Goal: Ask a question: Seek information or help from site administrators or community

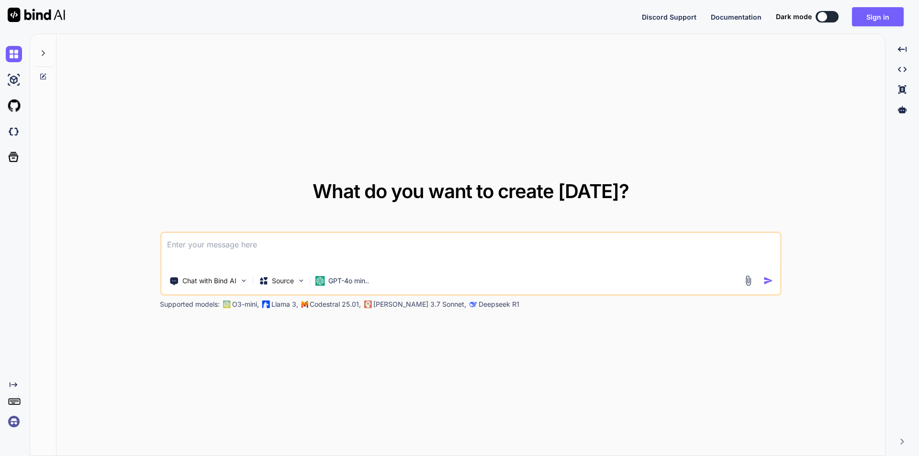
click at [270, 248] on textarea at bounding box center [470, 250] width 619 height 35
click at [879, 21] on button "Sign in" at bounding box center [878, 16] width 52 height 19
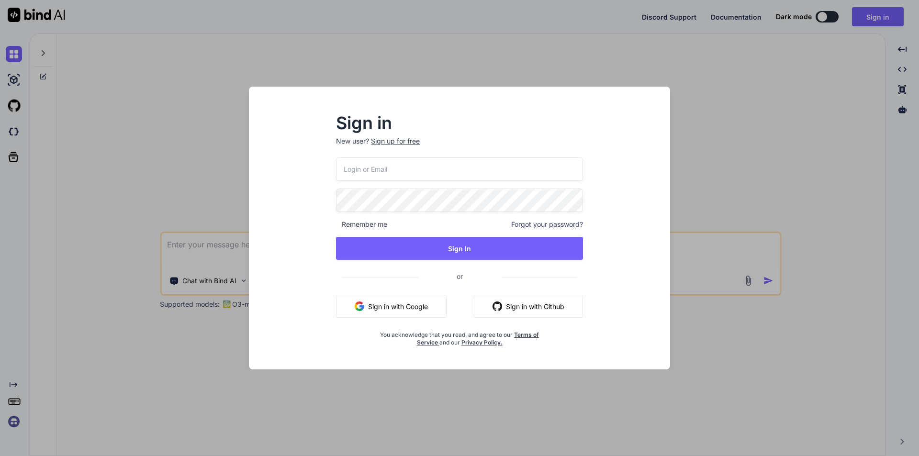
click at [454, 171] on input "email" at bounding box center [459, 169] width 247 height 23
type input "[EMAIL_ADDRESS][DOMAIN_NAME]"
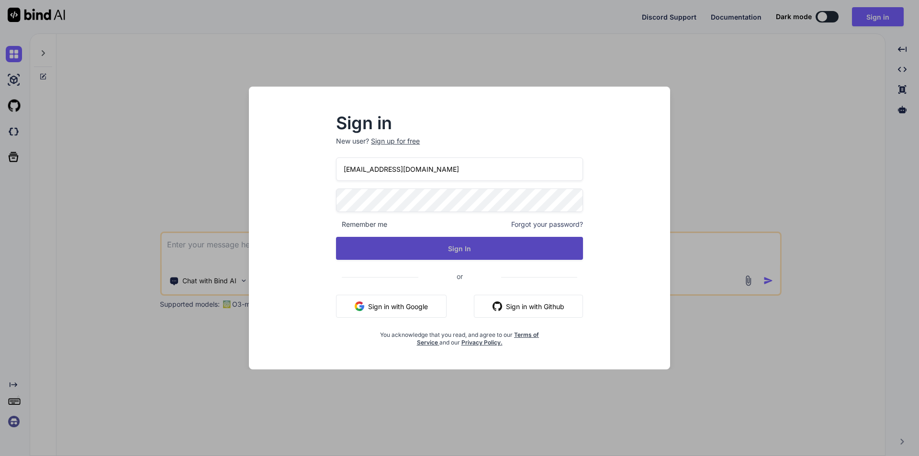
click at [452, 256] on button "Sign In" at bounding box center [459, 248] width 247 height 23
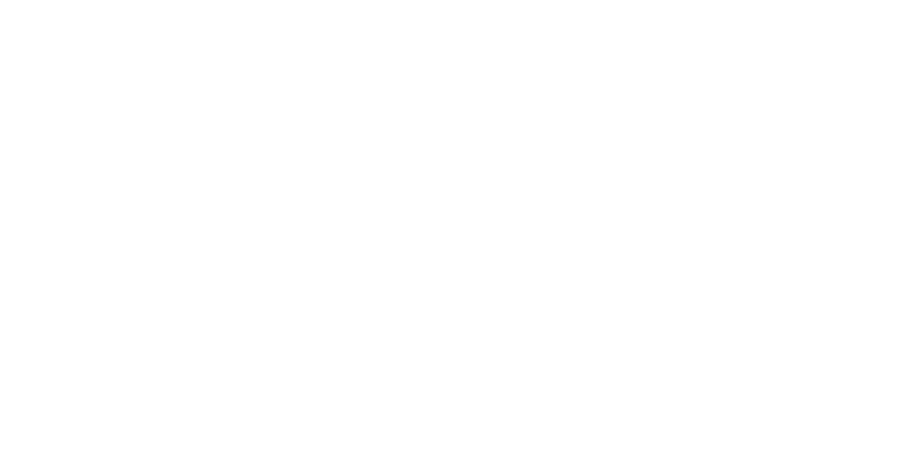
type textarea "x"
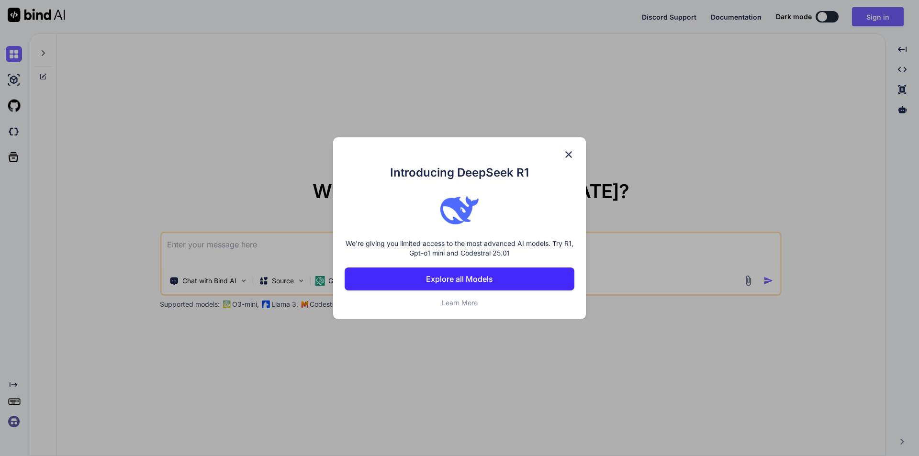
click at [569, 153] on img at bounding box center [568, 154] width 11 height 11
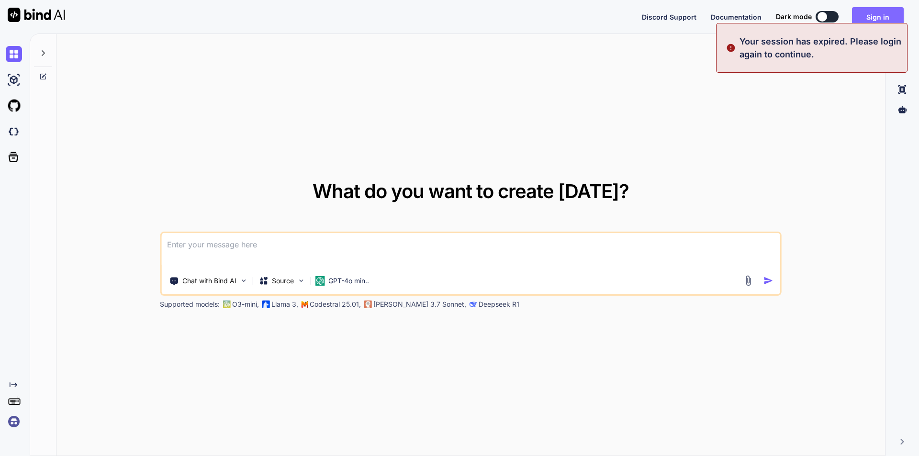
click at [875, 11] on button "Sign in" at bounding box center [878, 16] width 52 height 19
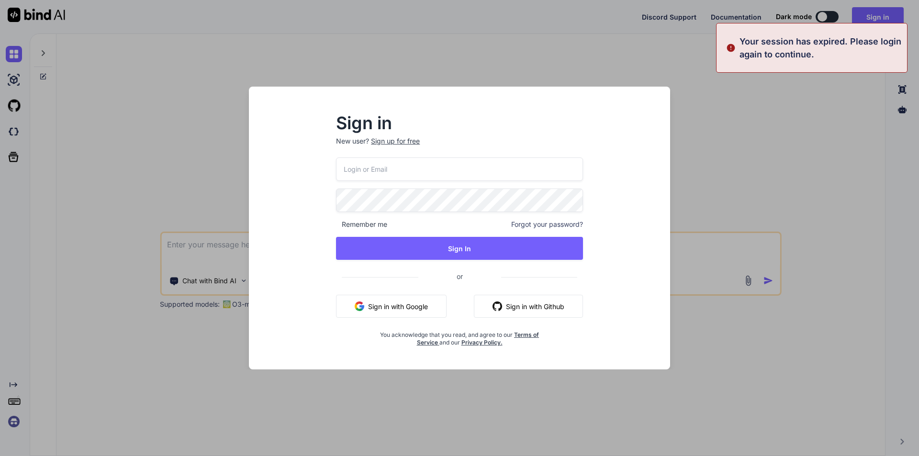
click at [377, 169] on input "email" at bounding box center [459, 169] width 247 height 23
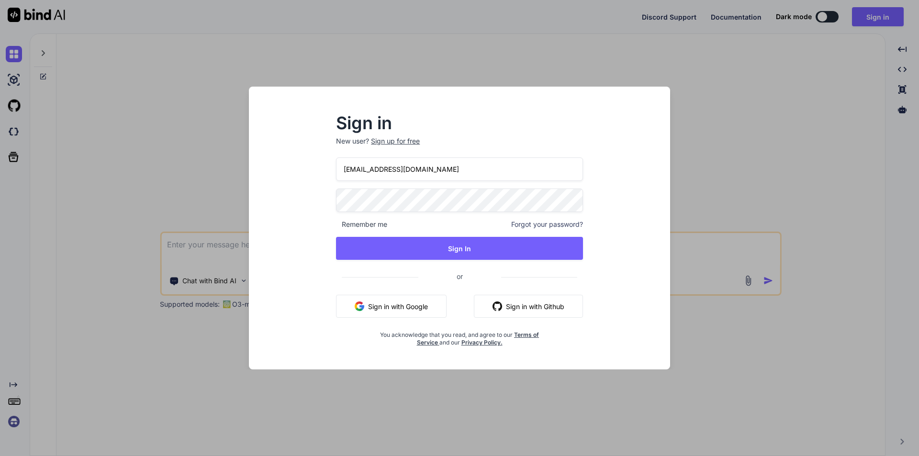
type input "[EMAIL_ADDRESS][DOMAIN_NAME]"
drag, startPoint x: 362, startPoint y: 168, endPoint x: 387, endPoint y: 169, distance: 25.4
click at [387, 169] on input "[EMAIL_ADDRESS][DOMAIN_NAME]" at bounding box center [459, 169] width 247 height 23
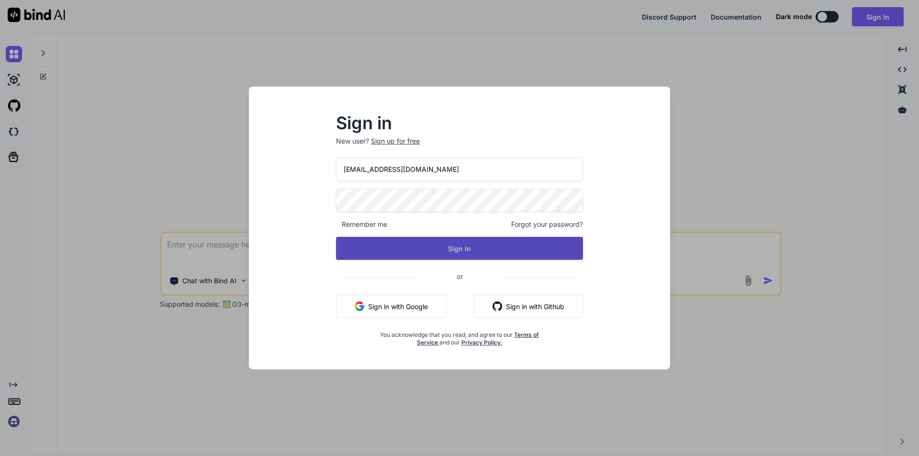
click at [469, 248] on button "Sign In" at bounding box center [459, 248] width 247 height 23
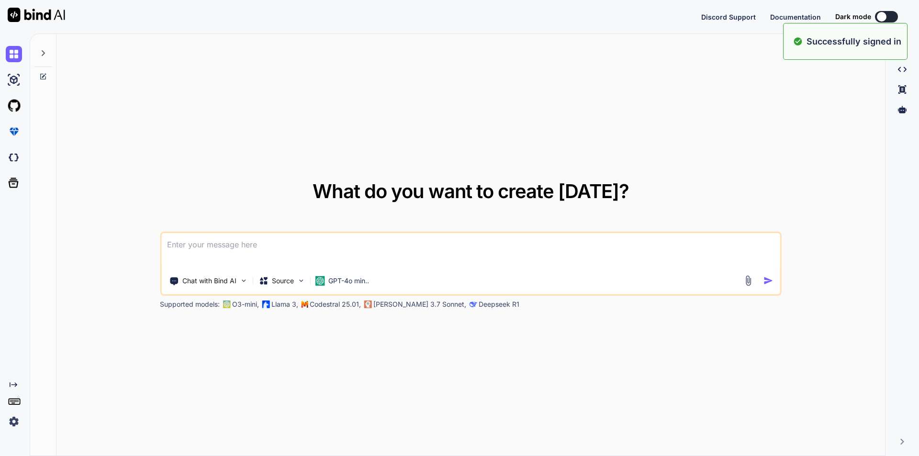
type textarea "x"
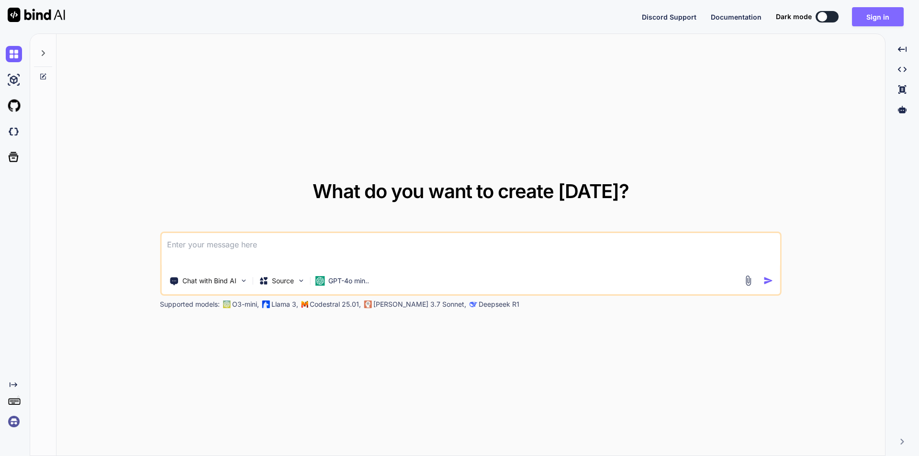
click at [876, 22] on button "Sign in" at bounding box center [878, 16] width 52 height 19
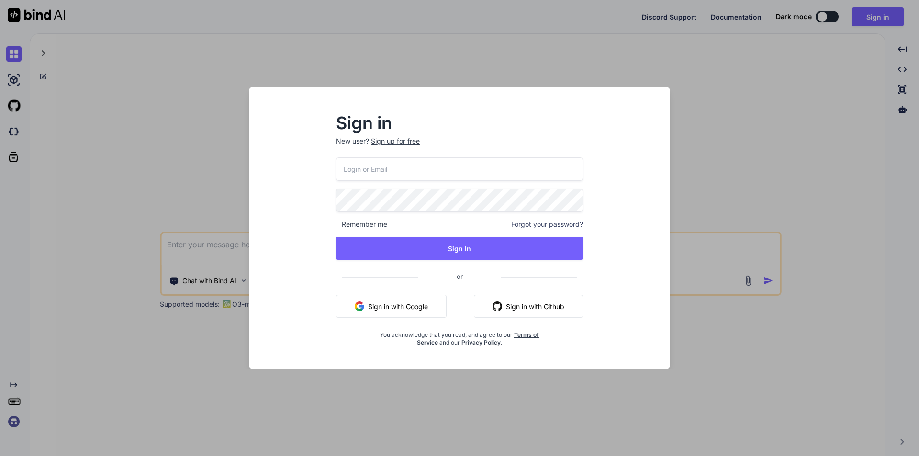
click at [351, 173] on input "email" at bounding box center [459, 169] width 247 height 23
type input "[EMAIL_ADDRESS][DOMAIN_NAME]"
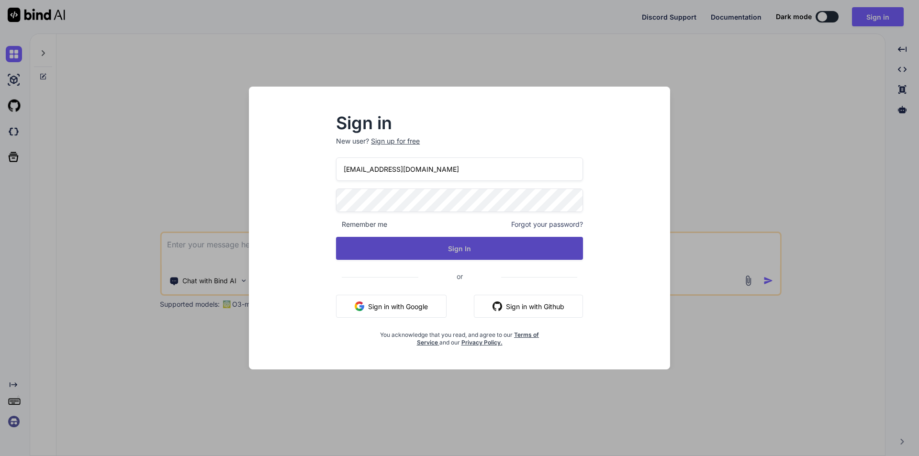
click at [467, 249] on button "Sign In" at bounding box center [459, 248] width 247 height 23
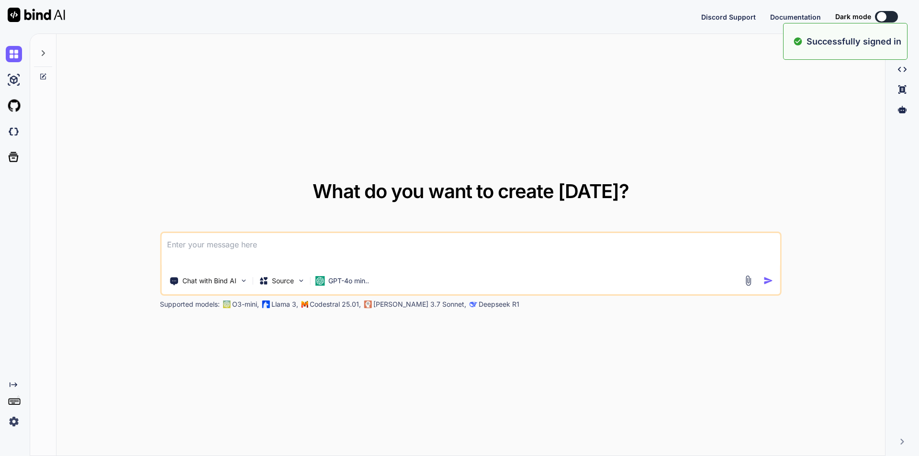
click at [378, 243] on textarea at bounding box center [470, 250] width 619 height 35
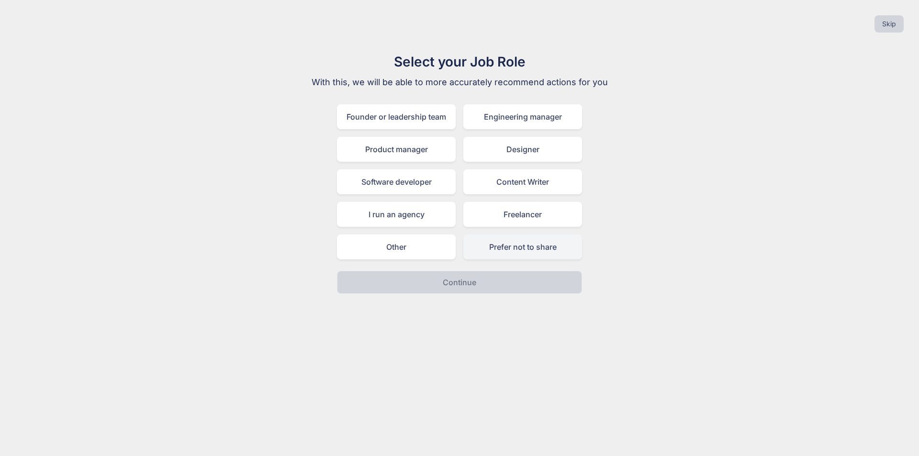
click at [526, 249] on div "Prefer not to share" at bounding box center [522, 247] width 119 height 25
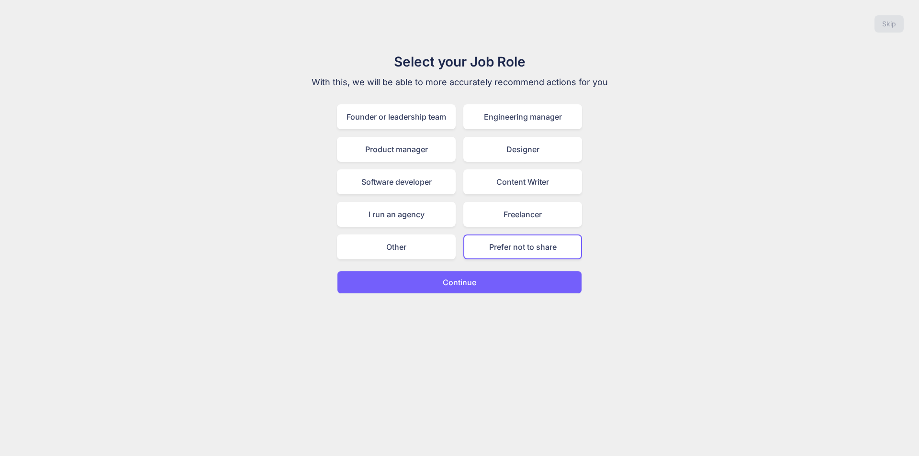
click at [479, 274] on button "Continue" at bounding box center [459, 282] width 245 height 23
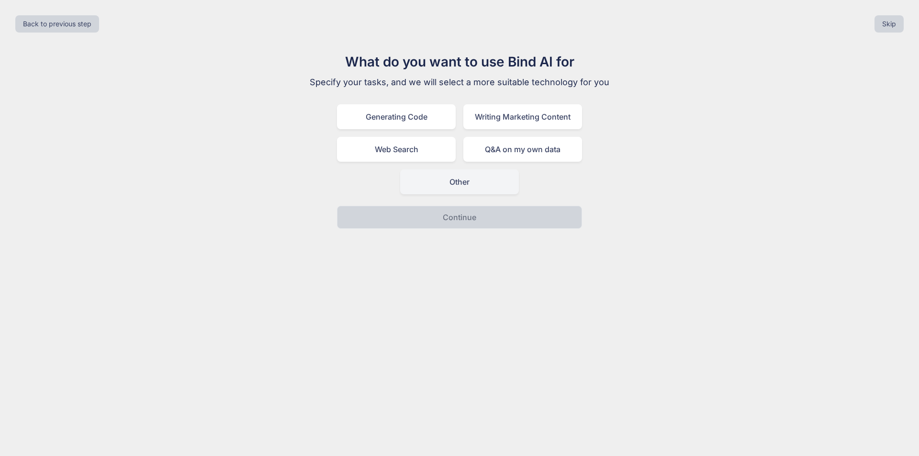
click at [461, 190] on div "Other" at bounding box center [459, 181] width 119 height 25
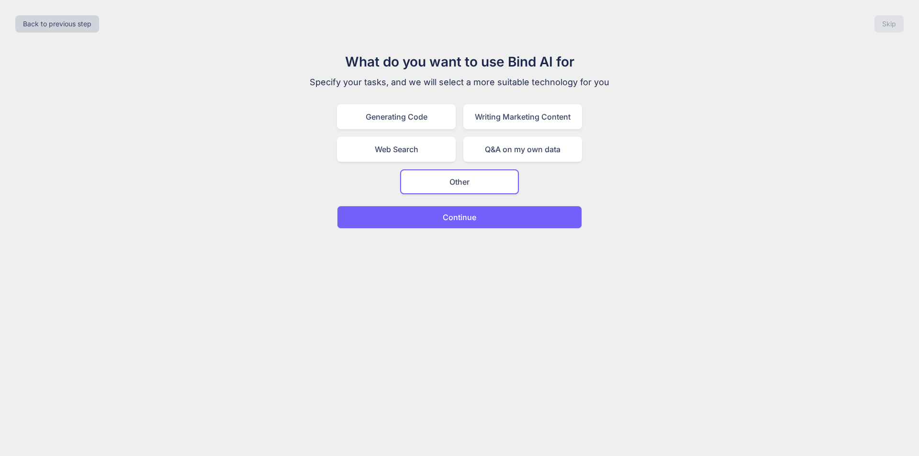
click at [456, 217] on p "Continue" at bounding box center [460, 217] width 34 height 11
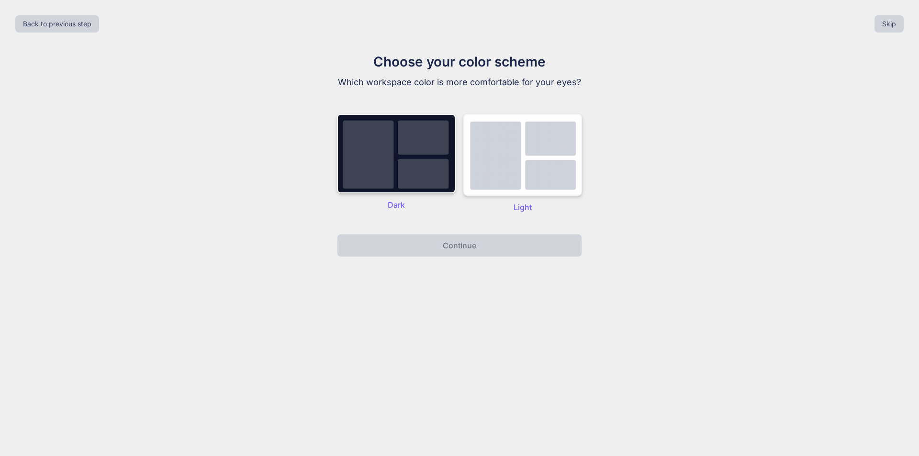
click at [494, 175] on img at bounding box center [522, 155] width 119 height 82
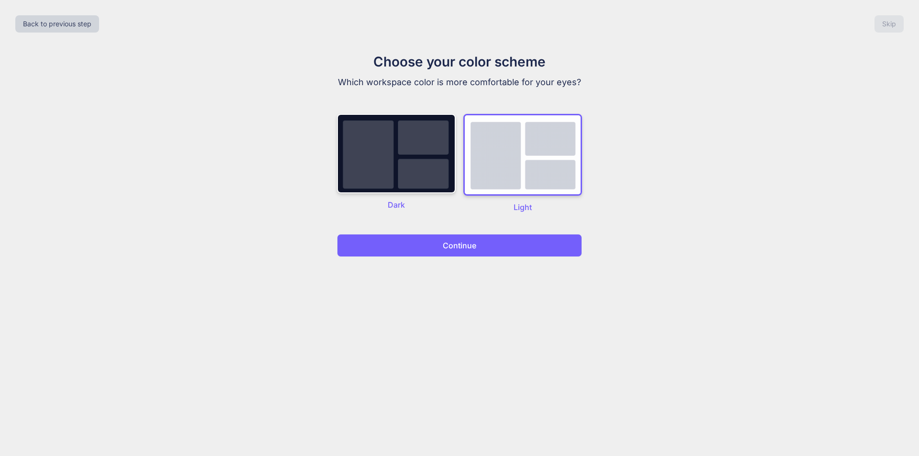
click at [497, 251] on button "Continue" at bounding box center [459, 245] width 245 height 23
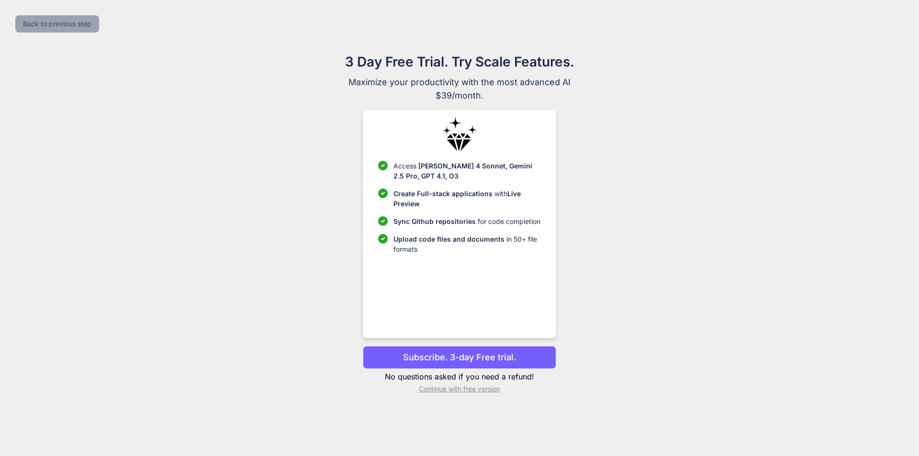
click at [73, 27] on button "Back to previous step" at bounding box center [57, 23] width 84 height 17
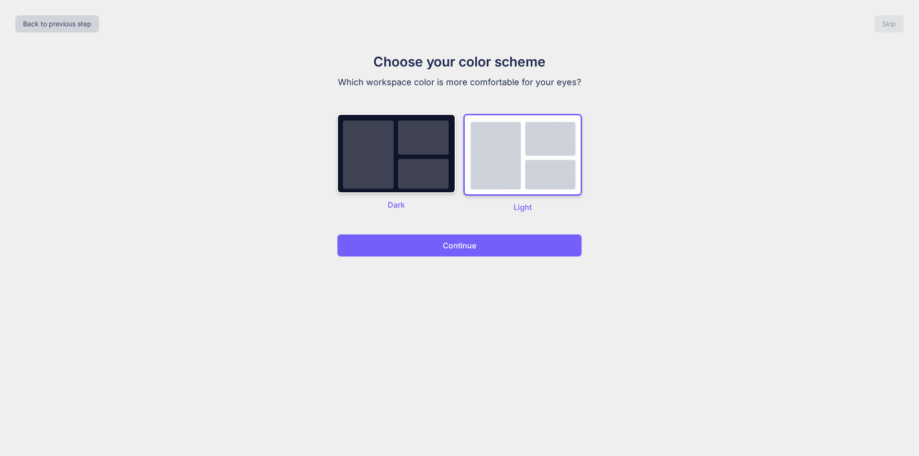
click at [486, 241] on button "Continue" at bounding box center [459, 245] width 245 height 23
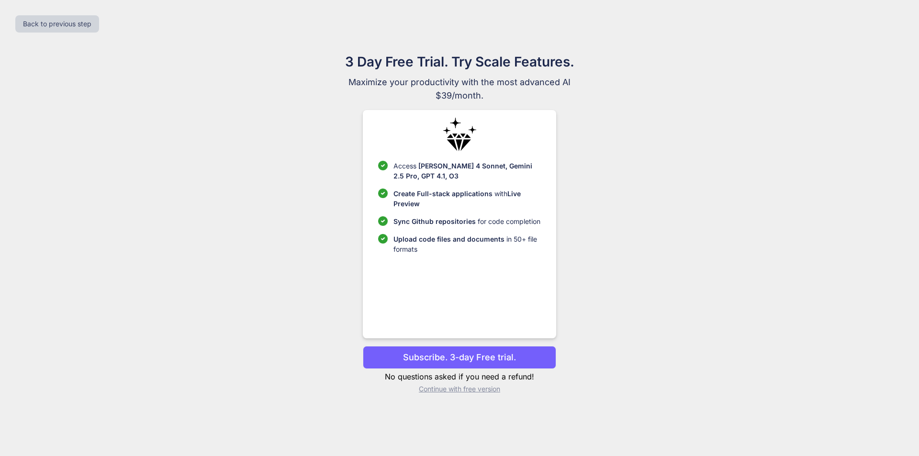
click at [467, 390] on p "Continue with free version" at bounding box center [459, 389] width 193 height 10
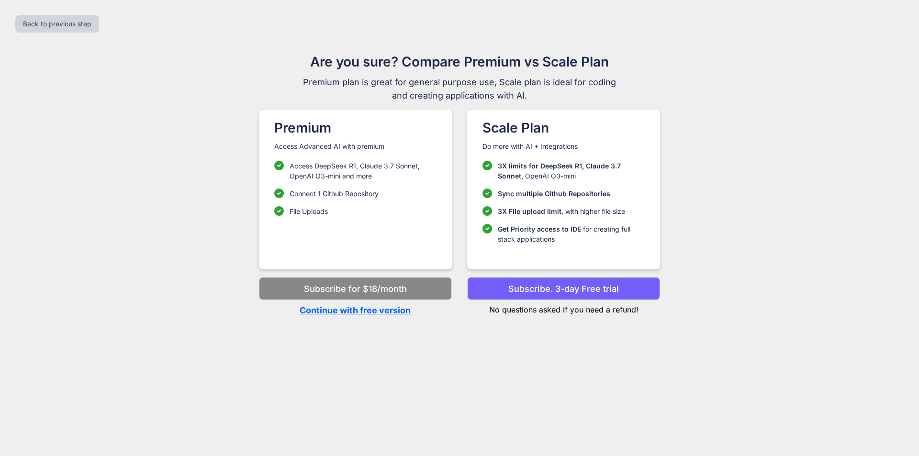
click at [386, 312] on p "Continue with free version" at bounding box center [355, 310] width 193 height 13
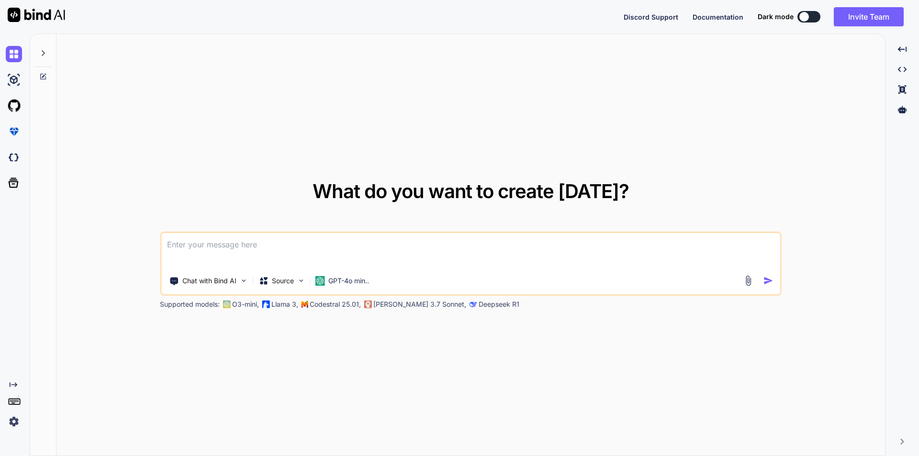
click at [365, 253] on textarea at bounding box center [470, 250] width 619 height 35
type textarea "x"
type textarea "I"
type textarea "x"
type textarea "I"
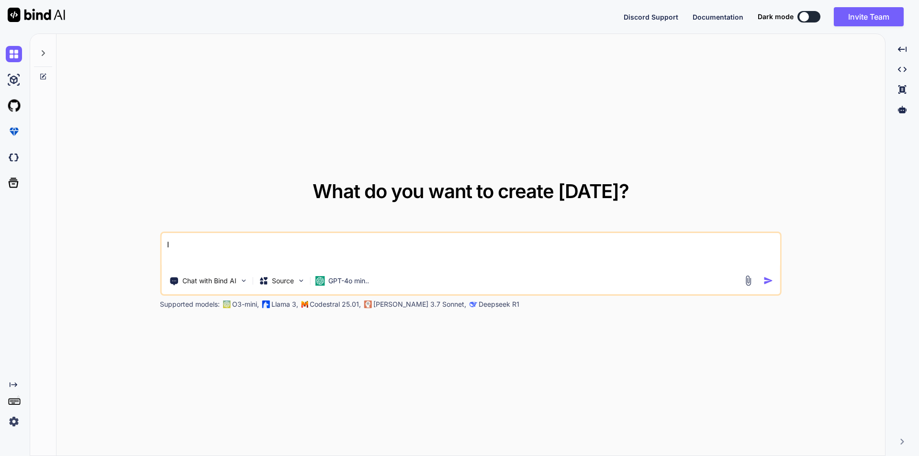
type textarea "x"
type textarea "I g"
type textarea "x"
type textarea "I go"
type textarea "x"
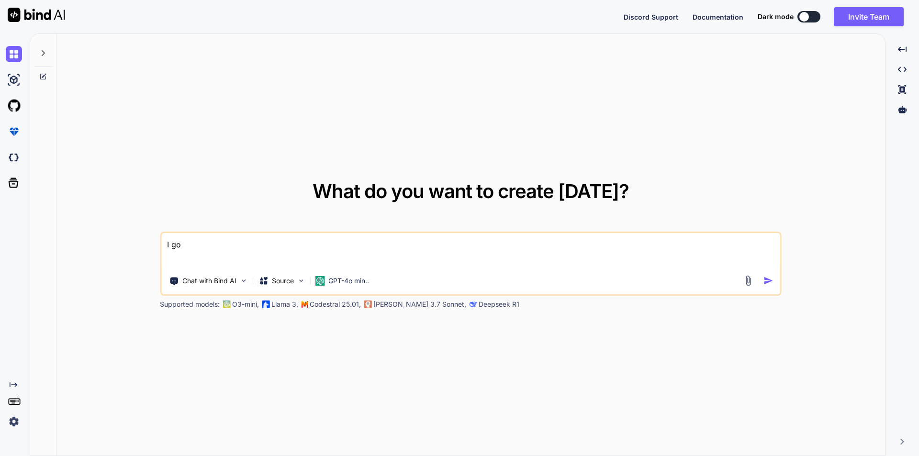
type textarea "I [GEOGRAPHIC_DATA]"
type textarea "x"
type textarea "I goat"
type textarea "x"
type textarea "I goat"
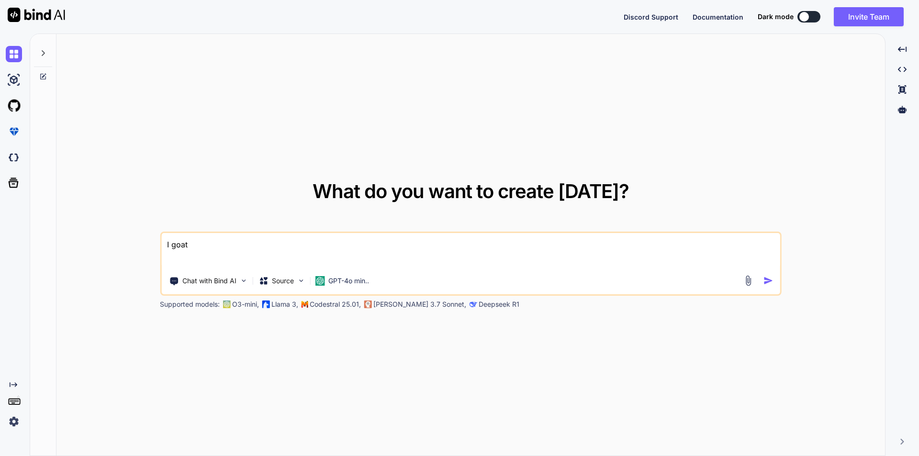
type textarea "x"
type textarea "I goat a"
type textarea "x"
type textarea "I goat"
type textarea "x"
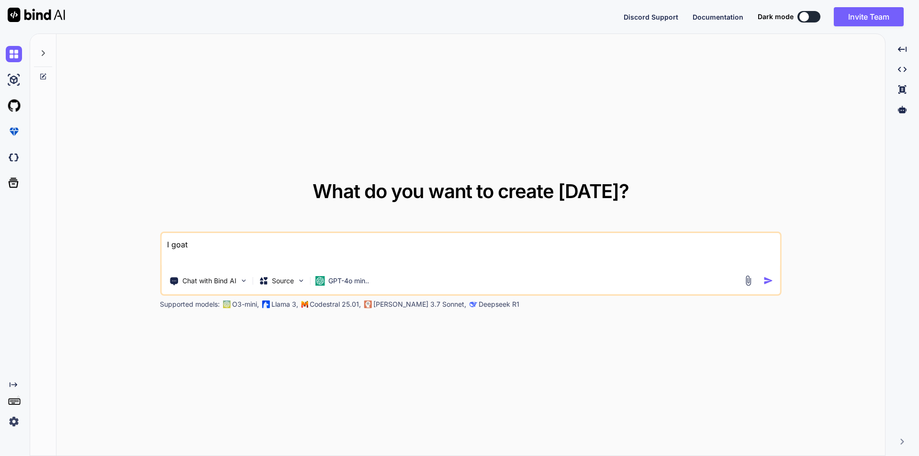
type textarea "I goat"
type textarea "x"
type textarea "I [GEOGRAPHIC_DATA]"
type textarea "x"
type textarea "I go"
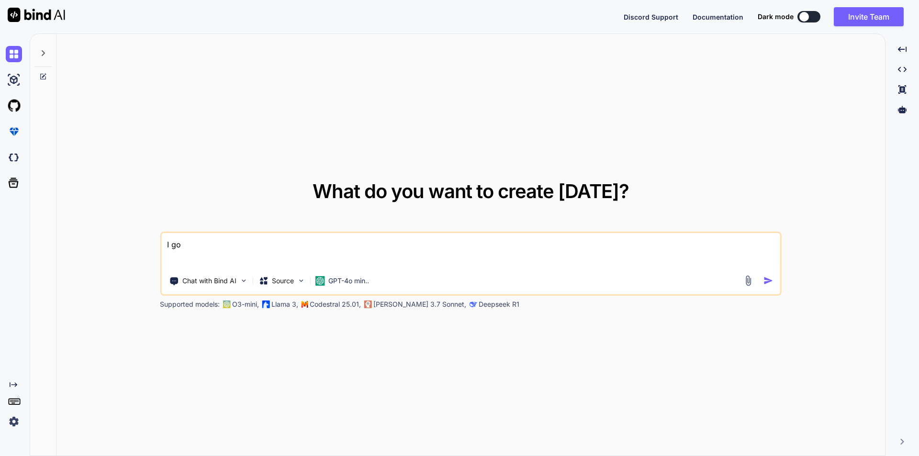
type textarea "x"
type textarea "I got"
type textarea "x"
type textarea "I got"
type textarea "x"
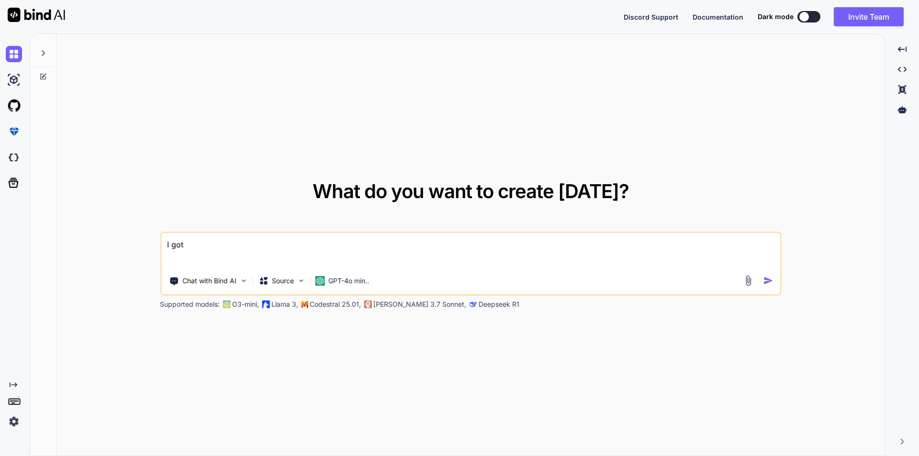
type textarea "I got a"
type textarea "x"
type textarea "I got an"
type textarea "x"
type textarea "I got an"
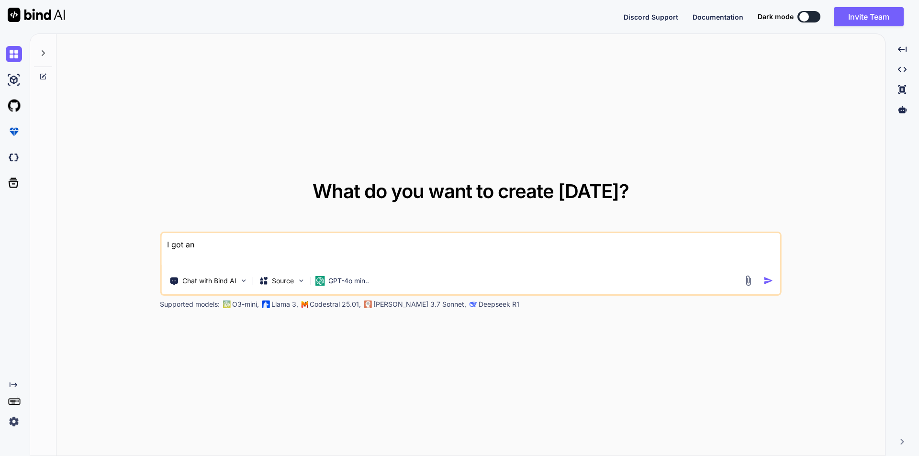
type textarea "x"
type textarea "I got an e"
type textarea "x"
type textarea "I got an er"
type textarea "x"
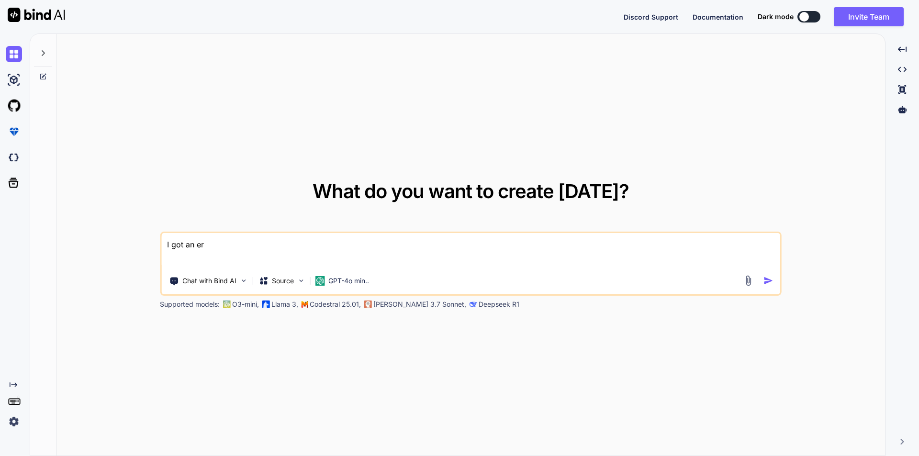
type textarea "I got an err"
type textarea "x"
type textarea "I got an erro"
type textarea "x"
type textarea "I got an error"
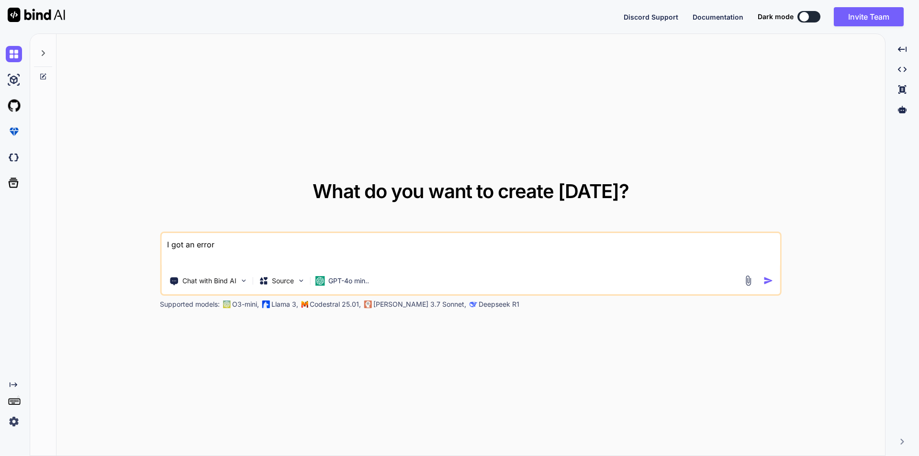
type textarea "x"
type textarea "I got an error"
type textarea "x"
type textarea "I got an error"
type textarea "x"
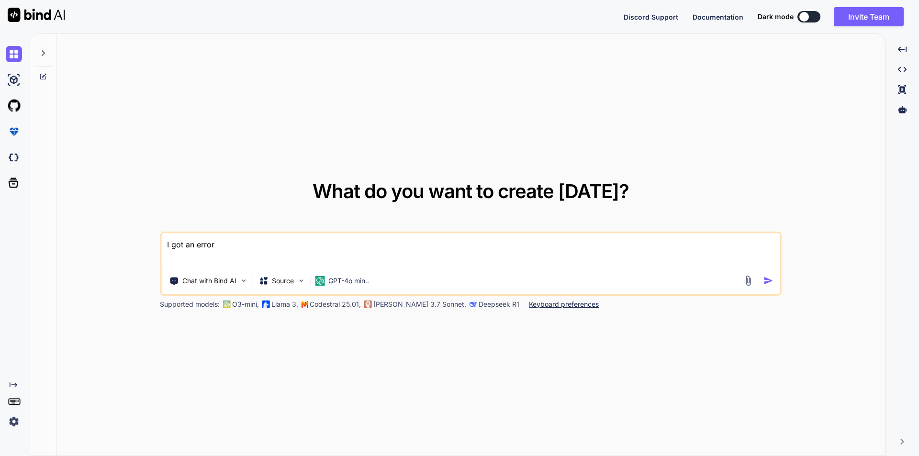
type textarea "I got an error 909090"
type textarea "x"
type textarea "I got an error"
type textarea "x"
paste textarea "public function boot(): void { $this->app['request']->server->set('HTTPS','on')…"
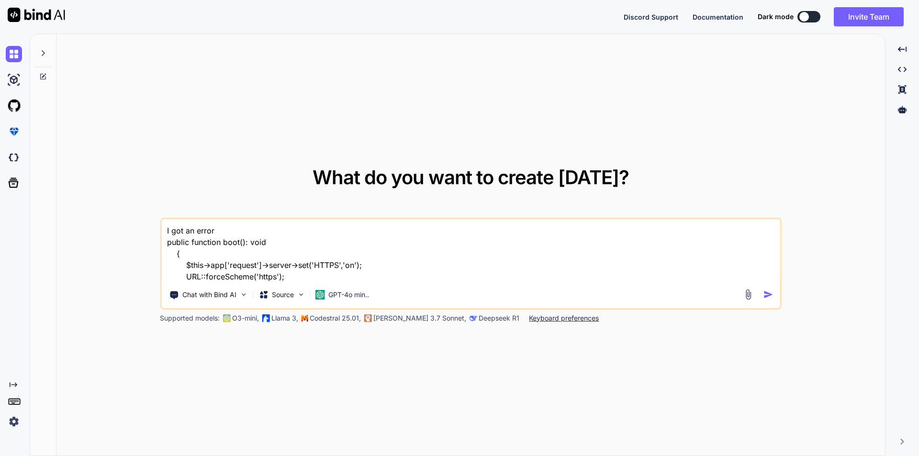
click at [226, 230] on textarea "I got an error public function boot(): void { $this->app['request']->server->se…" at bounding box center [470, 250] width 619 height 63
paste textarea "Trying to access array offset on value of type null"
type textarea "I got an error Trying to access array offset on value of type null public funct…"
click at [768, 294] on img "button" at bounding box center [769, 295] width 10 height 10
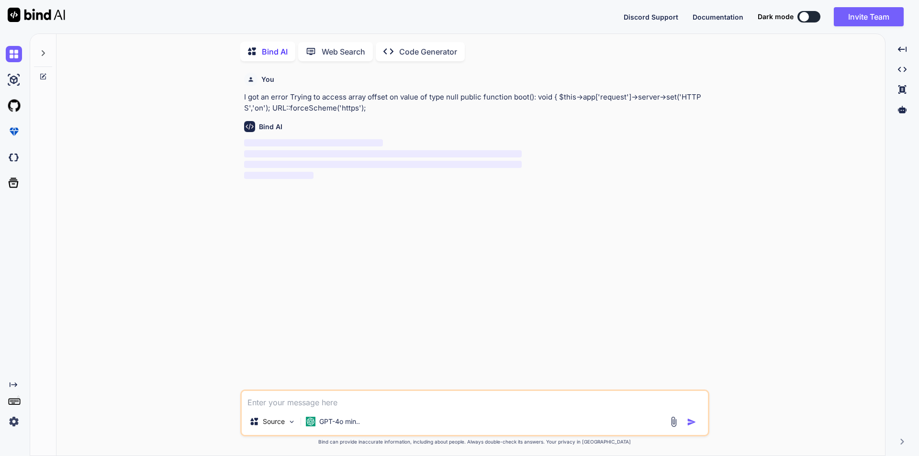
scroll to position [4, 0]
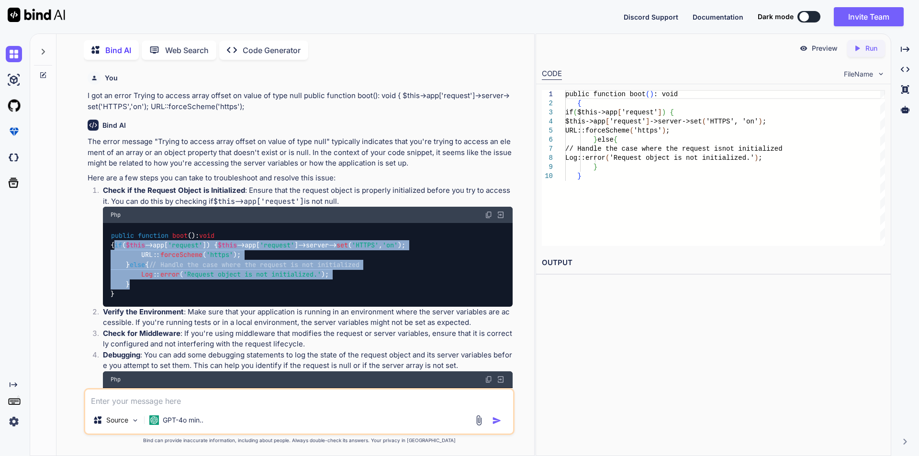
drag, startPoint x: 127, startPoint y: 255, endPoint x: 140, endPoint y: 314, distance: 60.9
click at [140, 307] on div "public function boot ( ): void { if ( $this ->app[ 'request' ]) { $this ->app[ …" at bounding box center [308, 265] width 410 height 84
copy code "if ( $this ->app[ 'request' ]) { $this ->app[ 'request' ]->server-> set ( 'HTTP…"
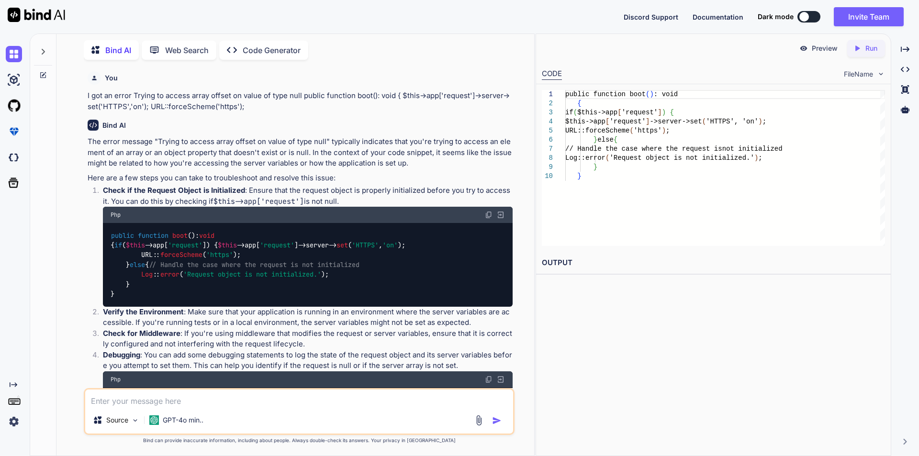
click at [152, 399] on textarea at bounding box center [299, 398] width 428 height 17
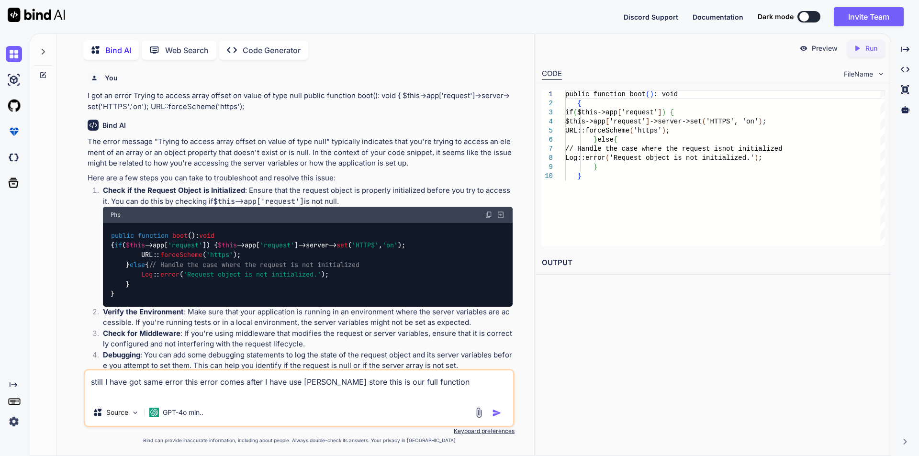
paste textarea "public function boot(): void { if ($this->app['request']) { $this->app['request…"
type textarea "still I have got same error this error comes after I have use [PERSON_NAME] sto…"
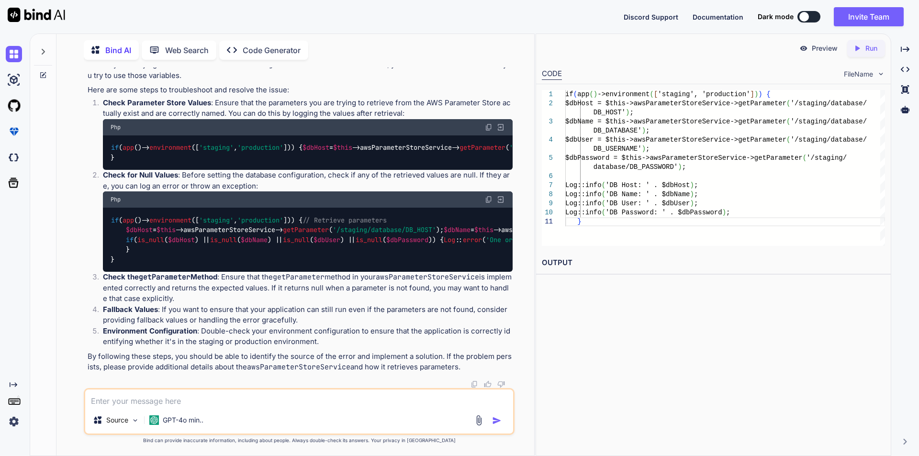
scroll to position [768, 0]
drag, startPoint x: 126, startPoint y: 178, endPoint x: 305, endPoint y: 206, distance: 180.4
click at [305, 170] on div "if ( app ()-> environment ([ 'staging' , 'production' ])) { $dbHost = $this ->a…" at bounding box center [308, 152] width 410 height 35
copy code "Log :: info ( 'DB Host: ' . $dbHost ); Log :: info ( 'DB Name: ' . $dbName ); L…"
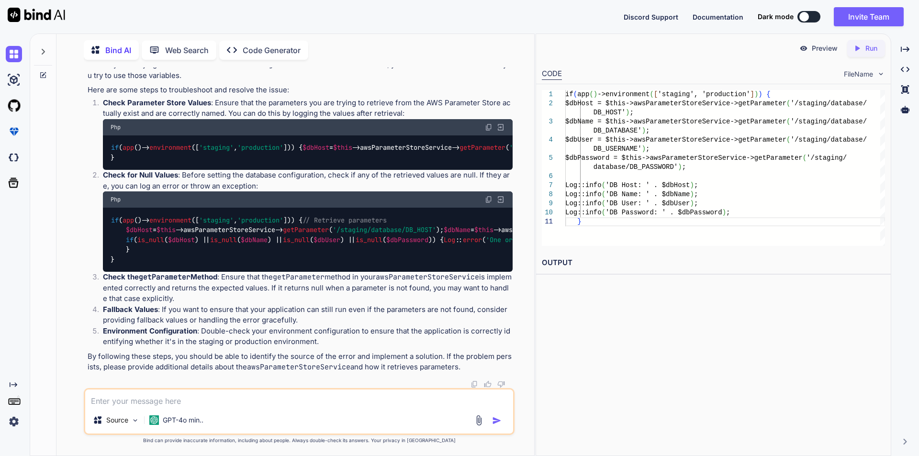
click at [215, 402] on textarea at bounding box center [299, 398] width 428 height 17
paste textarea "$this->app['request']->server->set('HTTPS','on'); URL::forceScheme('https');"
type textarea "we have got the data from parameter store, but the error is same for $this->app…"
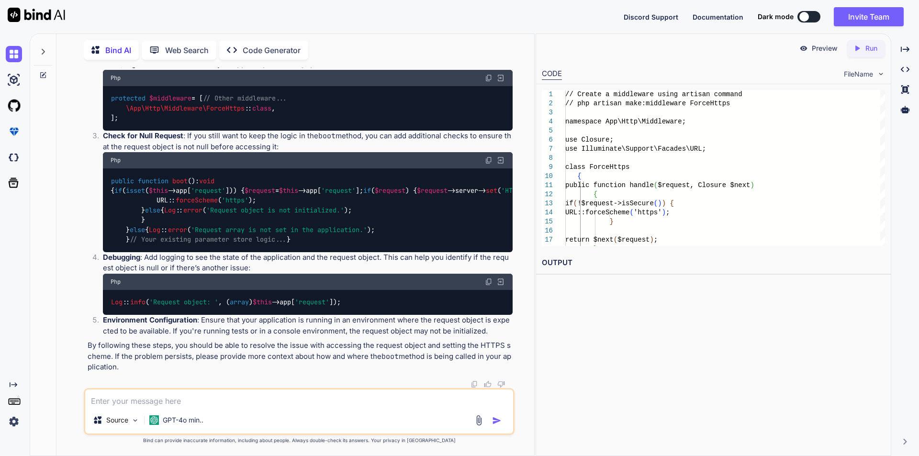
scroll to position [1733, 0]
click at [157, 397] on textarea at bounding box center [299, 398] width 428 height 17
type textarea "in laravel 12 there is no use kernel.php file we are using bootstrap"
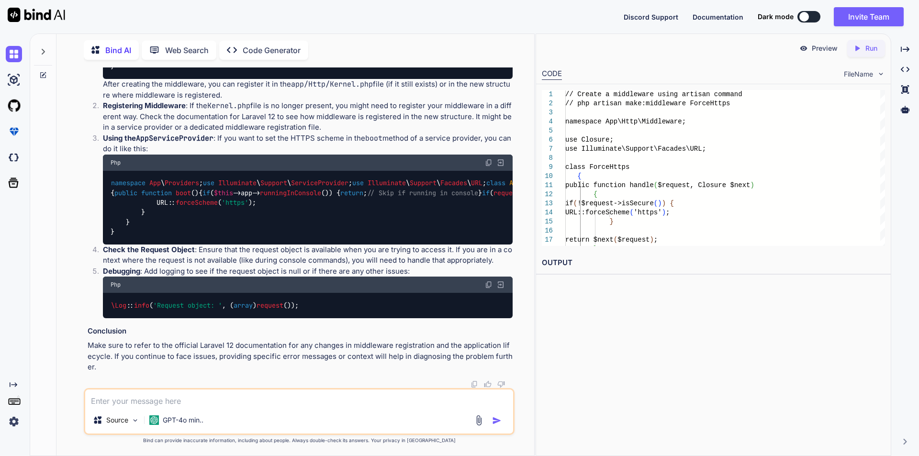
scroll to position [2515, 0]
click at [214, 396] on textarea at bounding box center [299, 398] width 428 height 17
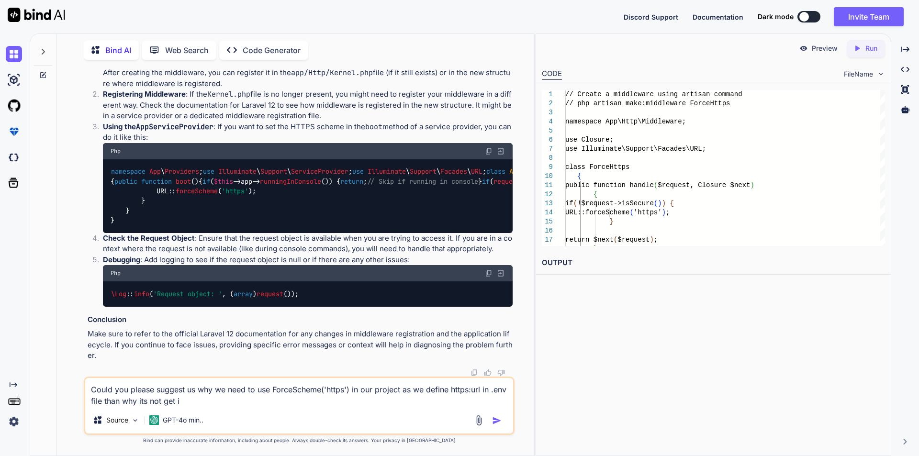
type textarea "Could you please suggest us why we need to use ForceScheme('https') in our proj…"
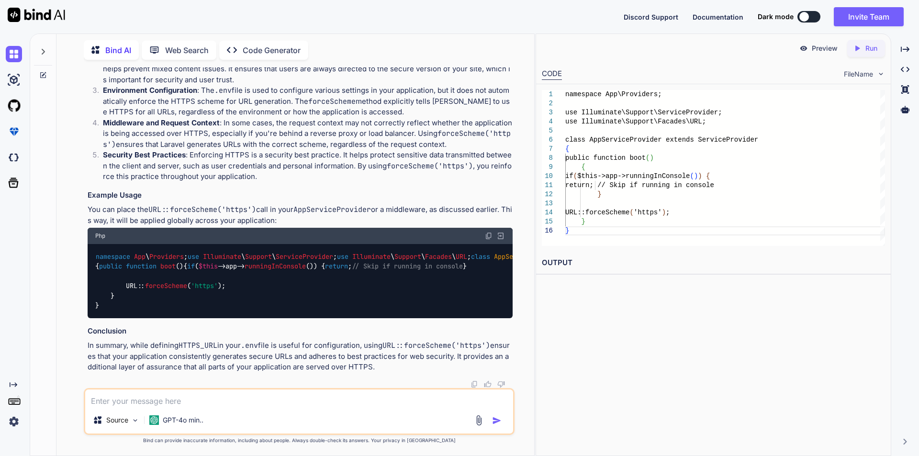
scroll to position [3083, 0]
click at [169, 400] on textarea at bounding box center [299, 398] width 428 height 17
type textarea "can we create separate provider for prameter store instead of use in AppService…"
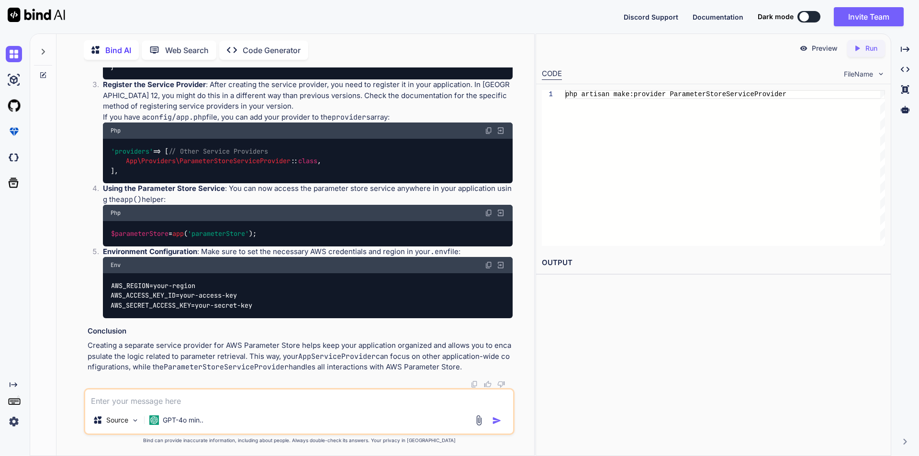
scroll to position [3481, 0]
drag, startPoint x: 112, startPoint y: 143, endPoint x: 330, endPoint y: 144, distance: 217.9
copy code "php artisan make:provider ParameterStoreServiceProvider"
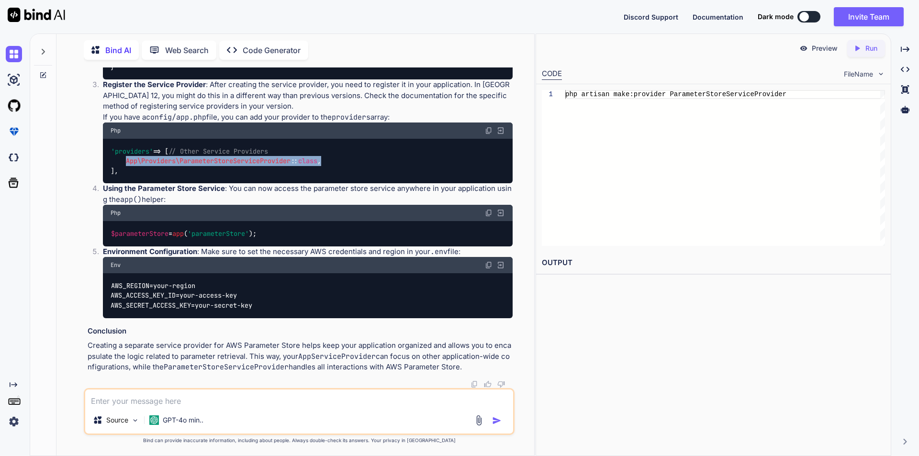
drag, startPoint x: 128, startPoint y: 304, endPoint x: 341, endPoint y: 304, distance: 213.1
click at [341, 183] on div "'providers' => [ // Other Service Providers App\Providers\ParameterStoreService…" at bounding box center [308, 161] width 410 height 45
copy code "App\Providers\ParameterStoreServiceProvider :: class ,"
click at [273, 183] on div "'providers' => [ // Other Service Providers App\Providers\ParameterStoreService…" at bounding box center [308, 161] width 410 height 45
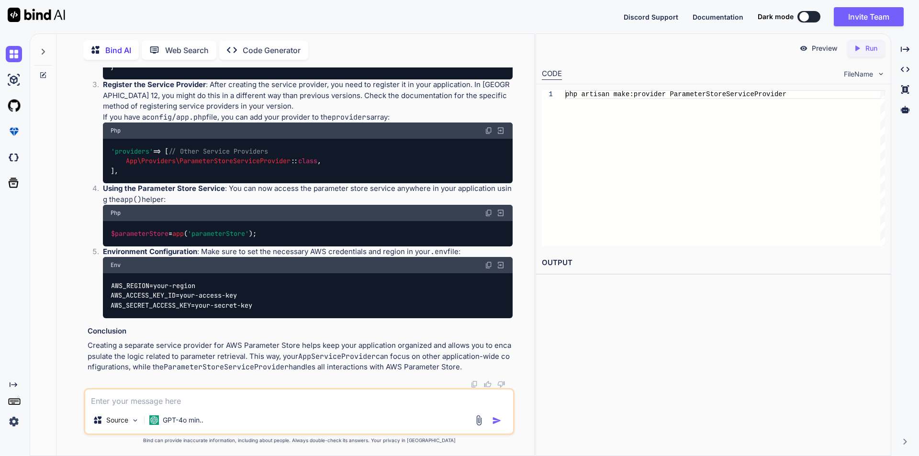
click at [185, 404] on textarea at bounding box center [299, 398] width 428 height 17
paste textarea "SQLSTATE[42000]: Syntax error or access violation: 1142 DELETE command denied t…"
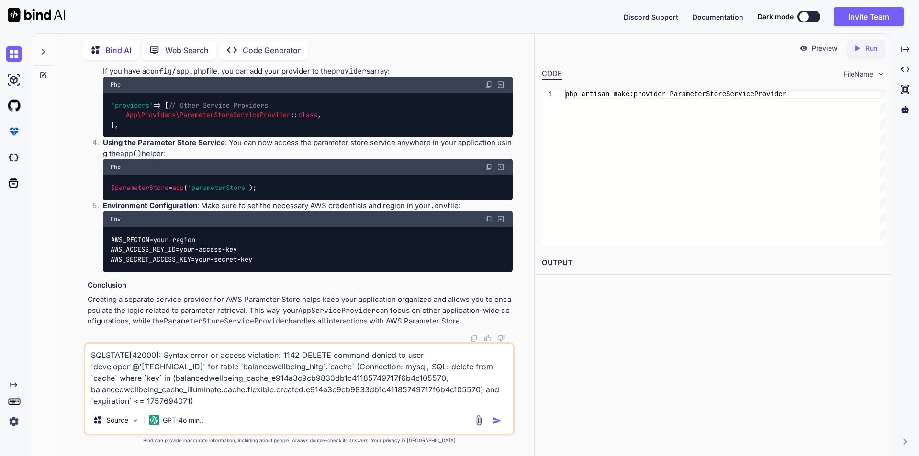
click at [249, 368] on textarea "SQLSTATE[42000]: Syntax error or access violation: 1142 DELETE command denied t…" at bounding box center [299, 375] width 428 height 63
drag, startPoint x: 190, startPoint y: 379, endPoint x: 124, endPoint y: 380, distance: 66.1
click at [124, 380] on textarea "SQLSTATE[42000]: Syntax error or access violation: 1142 DELETE command denied t…" at bounding box center [299, 375] width 428 height 63
click at [267, 369] on textarea "SQLSTATE[42000]: Syntax error or access violation: 1142 DELETE command denied t…" at bounding box center [299, 375] width 428 height 63
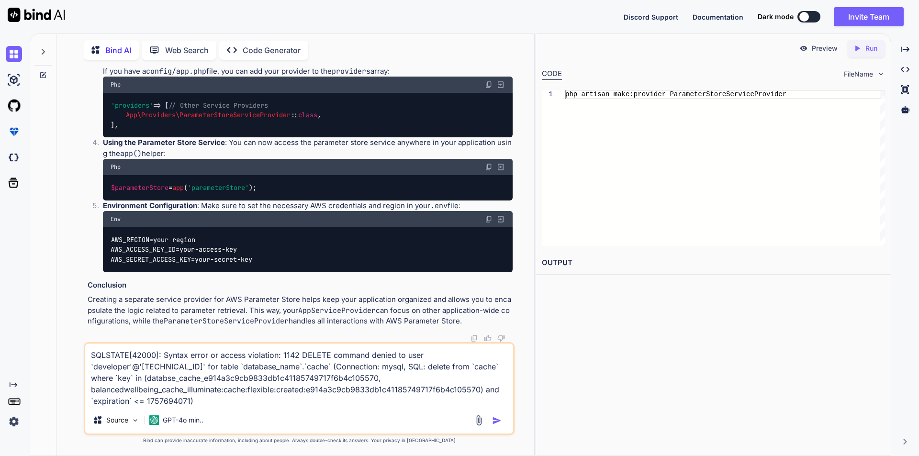
click at [267, 369] on textarea "SQLSTATE[42000]: Syntax error or access violation: 1142 DELETE command denied t…" at bounding box center [299, 375] width 428 height 63
drag, startPoint x: 122, startPoint y: 377, endPoint x: 95, endPoint y: 380, distance: 26.9
click at [95, 380] on textarea "SQLSTATE[42000]: Syntax error or access violation: 1142 DELETE command denied t…" at bounding box center [299, 375] width 428 height 63
type textarea "SQLSTATE[42000]: Syntax error or access violation: 1142 DELETE command denied t…"
click at [496, 424] on img "button" at bounding box center [497, 421] width 10 height 10
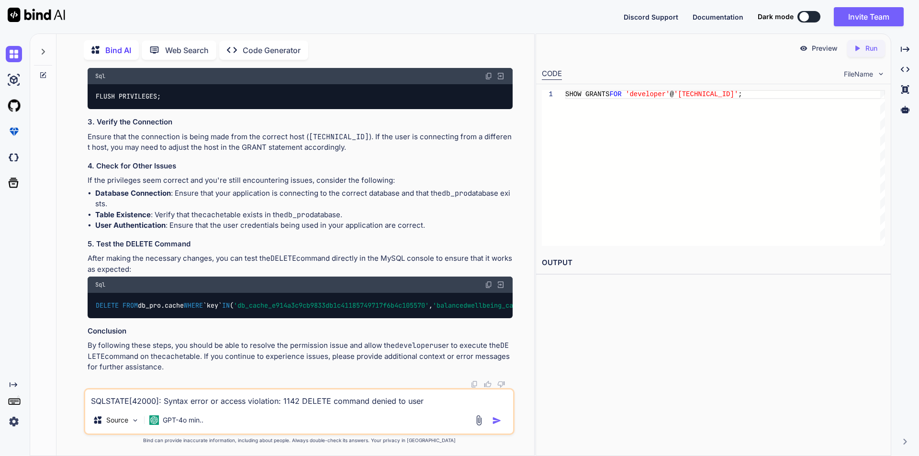
scroll to position [4619, 0]
click at [196, 395] on textarea "SQLSTATE[42000]: Syntax error or access violation: 1142 DELETE command denied t…" at bounding box center [299, 398] width 428 height 17
type textarea "a"
type textarea "php artisan migrate:db --fresh"
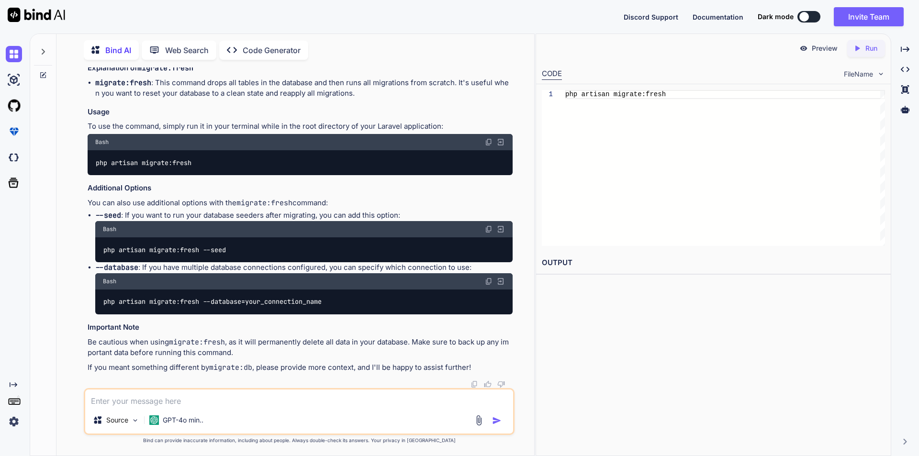
scroll to position [5056, 0]
drag, startPoint x: 96, startPoint y: 232, endPoint x: 209, endPoint y: 233, distance: 113.0
click at [209, 175] on div "php artisan migrate:fresh" at bounding box center [300, 162] width 425 height 25
copy code "php artisan migrate:fresh"
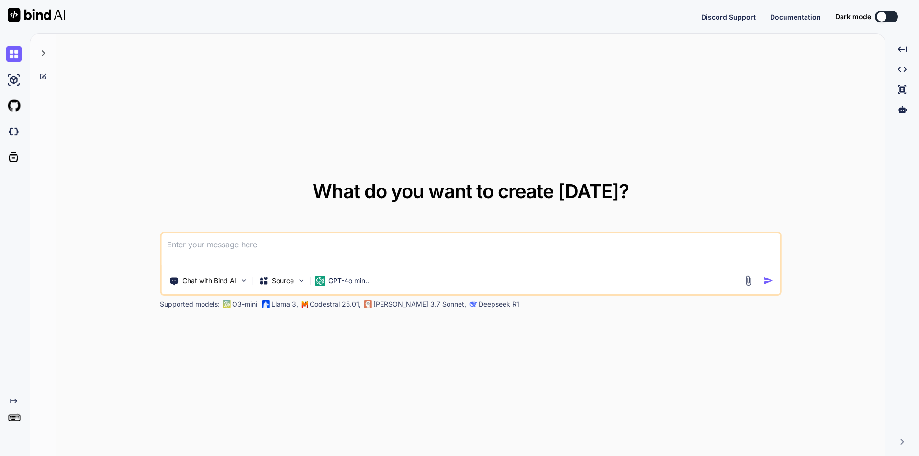
click at [209, 248] on textarea at bounding box center [470, 250] width 619 height 35
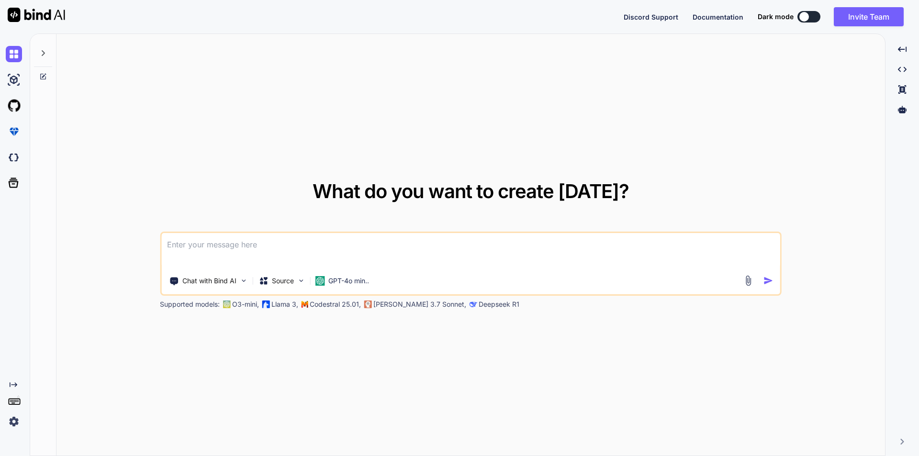
click at [402, 246] on textarea at bounding box center [470, 250] width 619 height 35
type textarea "x"
click at [402, 246] on textarea at bounding box center [470, 250] width 619 height 35
type textarea "h"
type textarea "x"
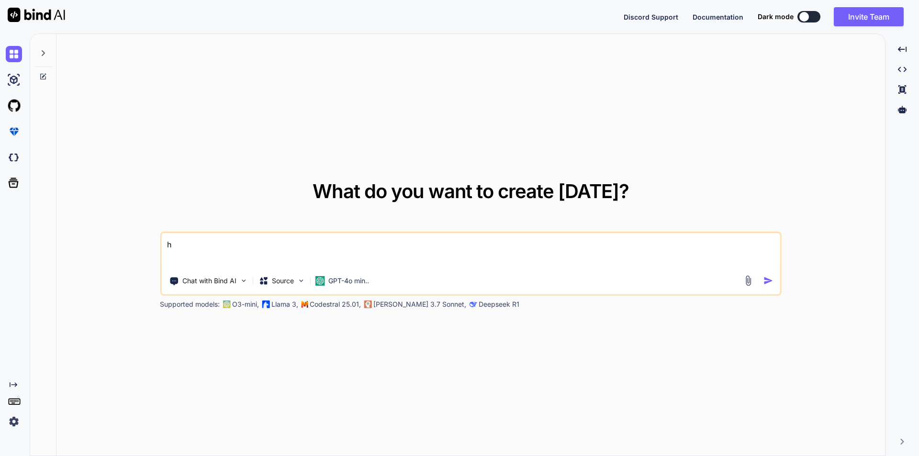
type textarea "x"
type textarea "H"
type textarea "x"
type textarea "Ho"
type textarea "x"
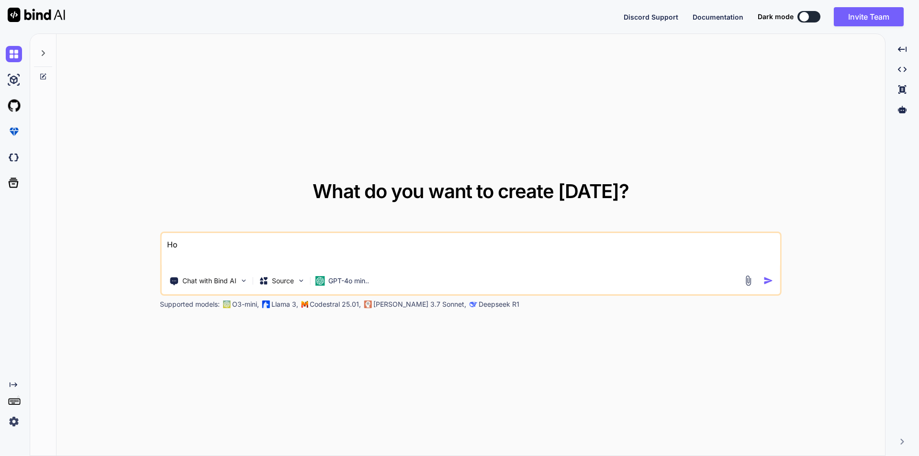
type textarea "How"
type textarea "x"
type textarea "How"
type textarea "x"
type textarea "How t"
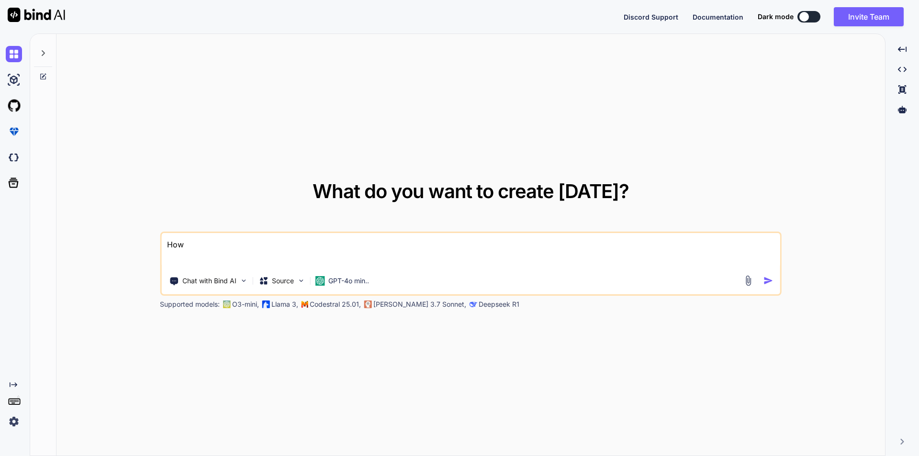
type textarea "x"
type textarea "How to"
type textarea "x"
type textarea "How to"
type textarea "x"
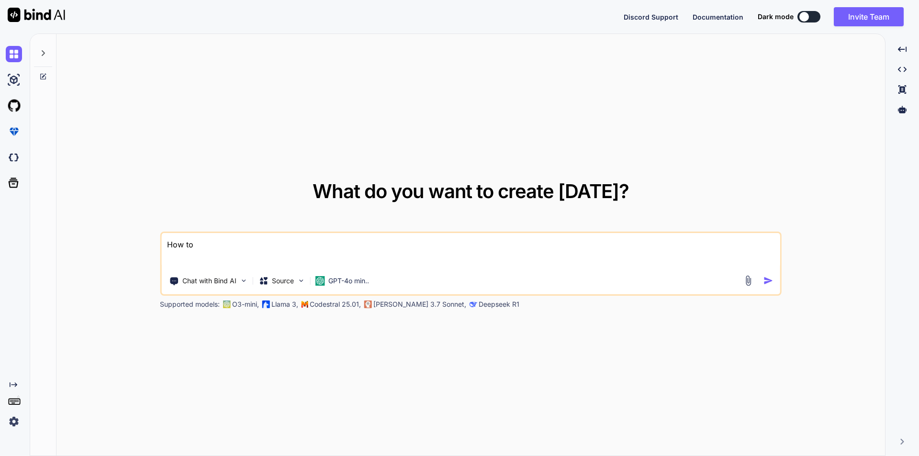
type textarea "How to s"
type textarea "x"
type textarea "How to se"
type textarea "x"
type textarea "How to sec"
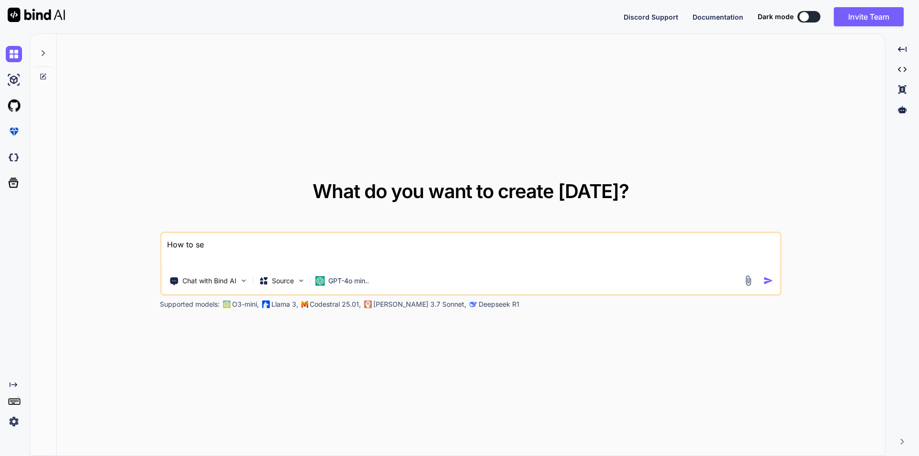
type textarea "x"
type textarea "How to secu"
type textarea "x"
type textarea "How to secur"
type textarea "x"
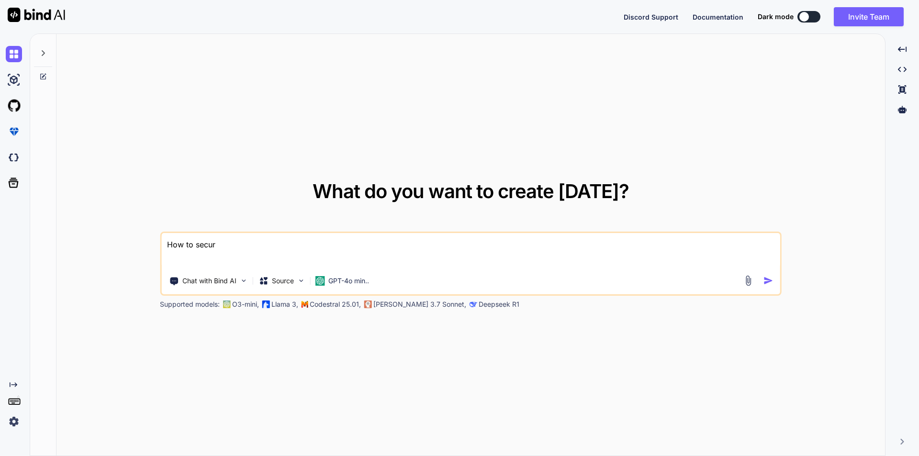
type textarea "How to secure"
type textarea "x"
type textarea "How to secure"
type textarea "x"
type textarea "How to secure p"
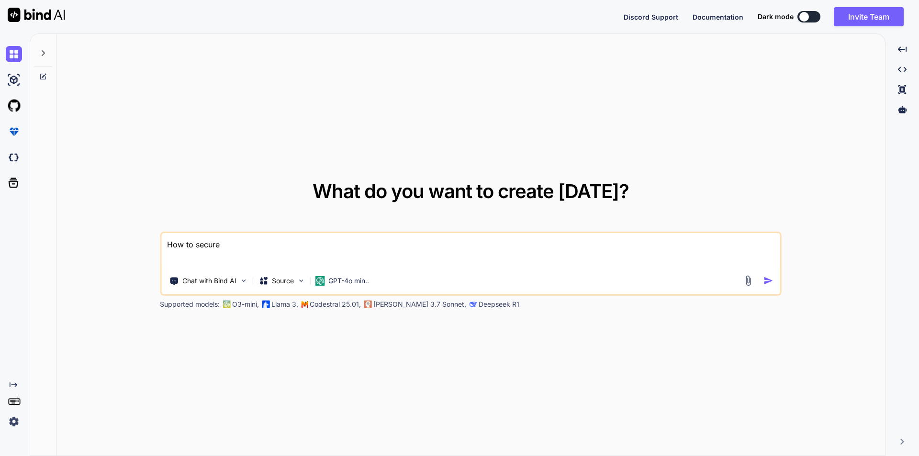
type textarea "x"
type textarea "How to secure pa"
type textarea "x"
type textarea "How to secure pas"
type textarea "x"
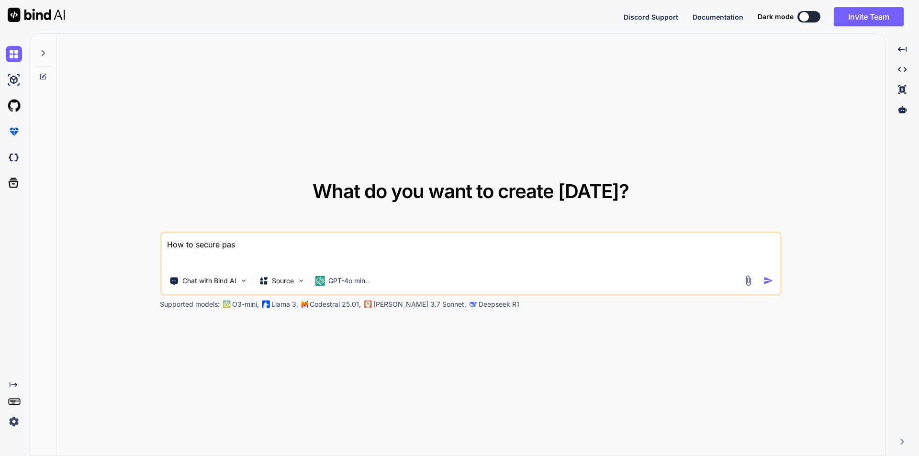
type textarea "How to secure pass"
type textarea "x"
type textarea "How to secure passp"
type textarea "x"
type textarea "How to secure passpo"
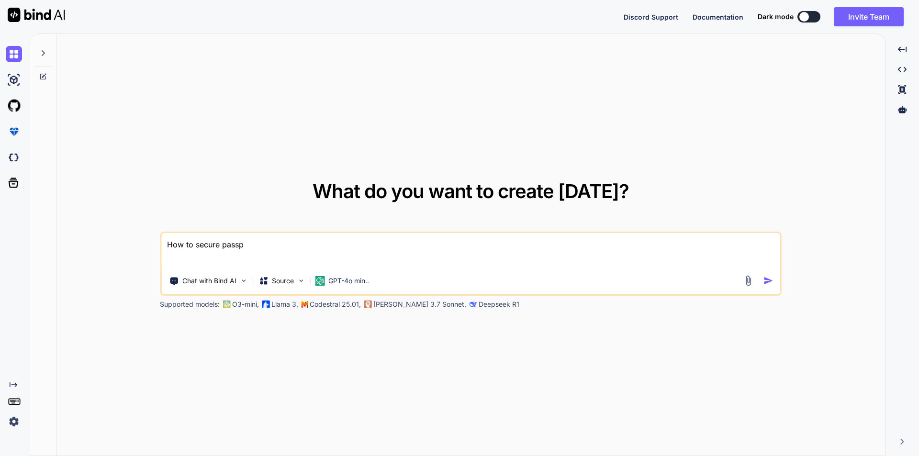
type textarea "x"
type textarea "How to secure passpor"
type textarea "x"
type textarea "How to secure passport"
type textarea "x"
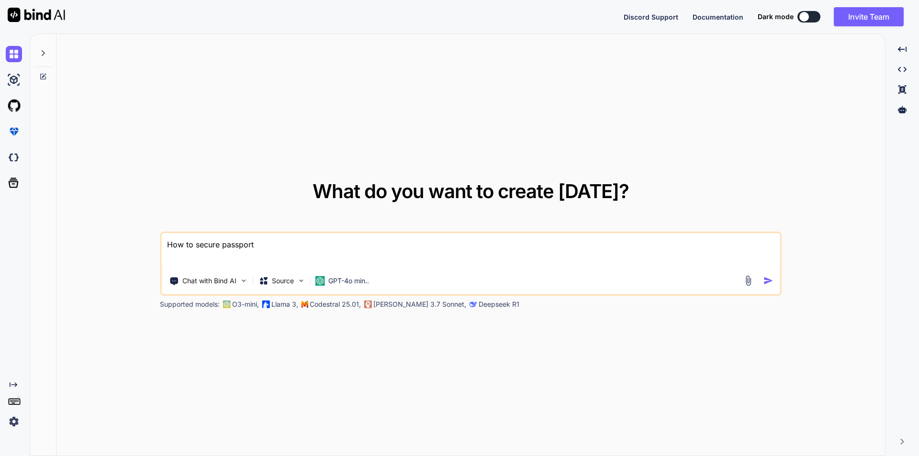
type textarea "How to secure passport"
type textarea "x"
type textarea "How to secure passport k"
type textarea "x"
type textarea "How to secure passport ke"
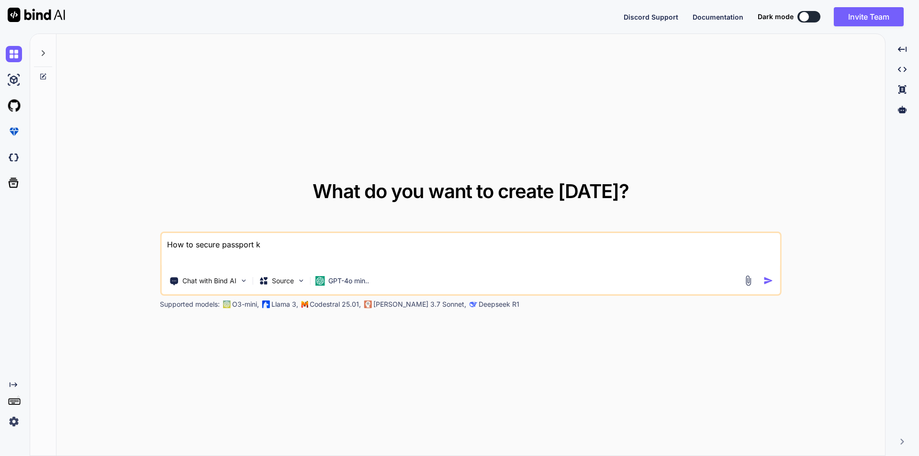
type textarea "x"
type textarea "How to secure passport key"
type textarea "x"
type textarea "How to secure passport keys"
type textarea "x"
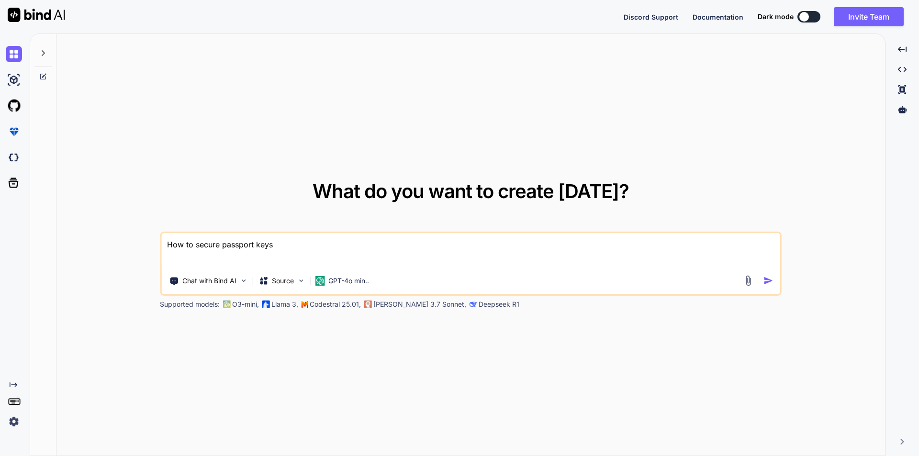
type textarea "How to secure passport keys"
type textarea "x"
type textarea "How to secure passport keys i"
type textarea "x"
type textarea "How to secure passport keys in"
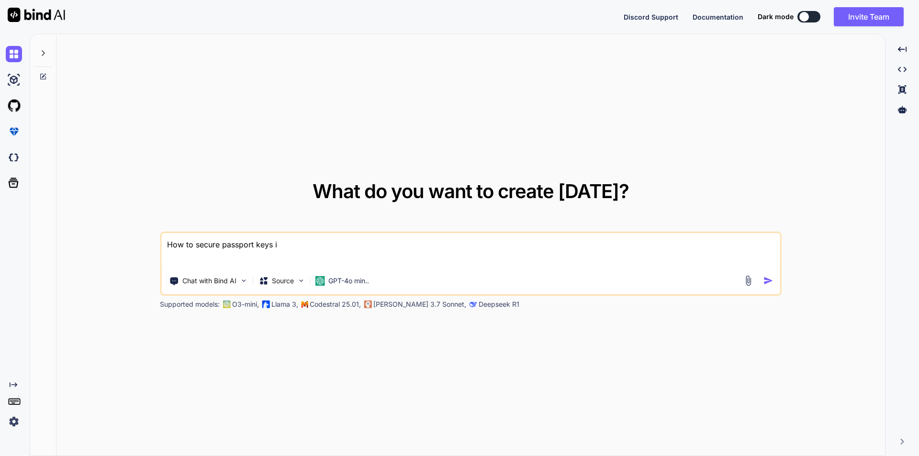
type textarea "x"
type textarea "How to secure passport keys ins"
type textarea "x"
type textarea "How to secure passport keys inst"
type textarea "x"
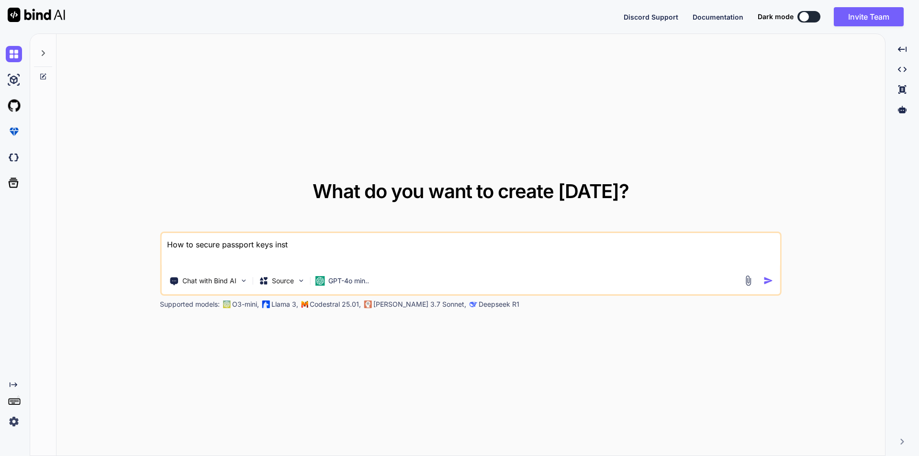
type textarea "How to secure passport keys inste"
type textarea "x"
type textarea "How to secure passport keys instea"
type textarea "x"
type textarea "How to secure passport keys instead"
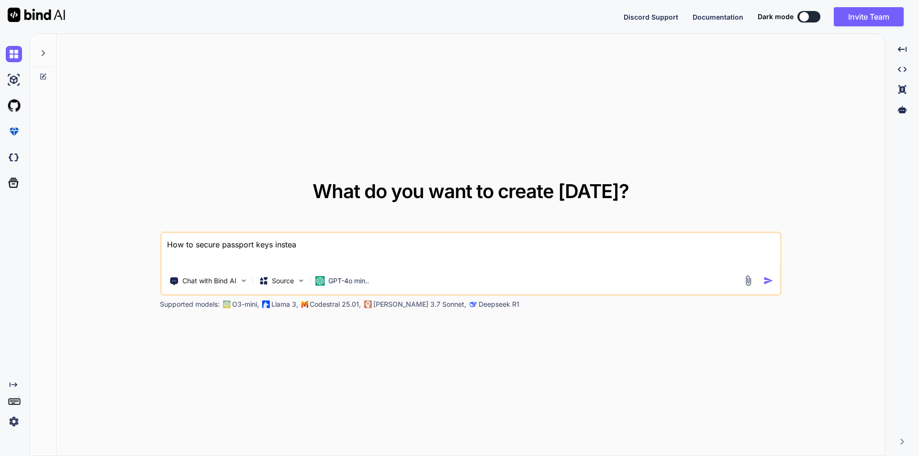
type textarea "x"
type textarea "How to secure passport keys instead"
type textarea "x"
type textarea "How to secure passport keys instead o"
type textarea "x"
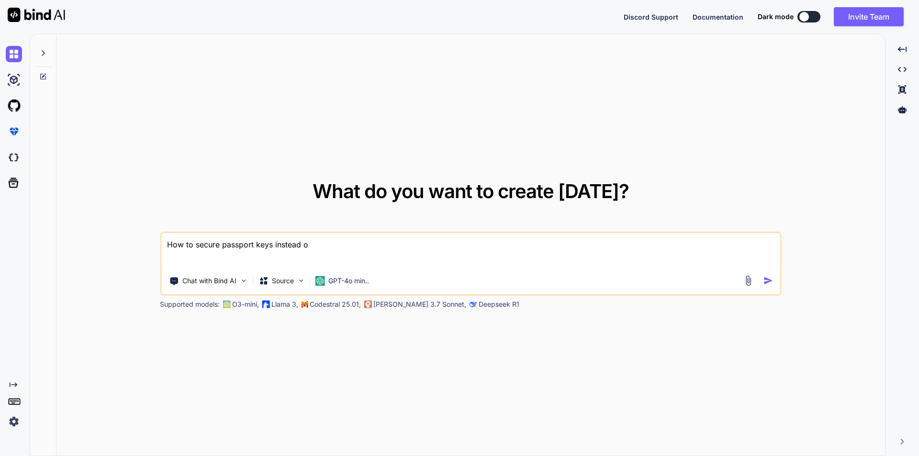
type textarea "How to secure passport keys instead of"
type textarea "x"
type textarea "How to secure passport keys instead of"
type textarea "x"
type textarea "How to secure passport keys instead of s"
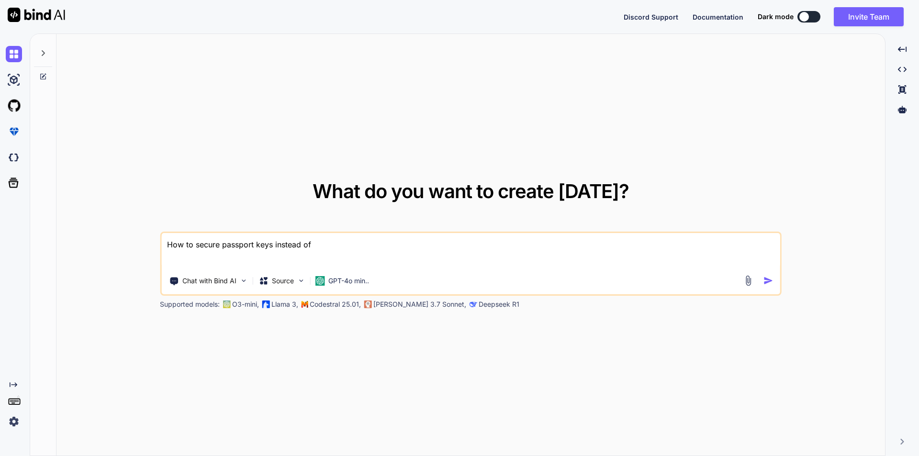
type textarea "x"
type textarea "How to secure passport keys instead of st"
type textarea "x"
type textarea "How to secure passport keys instead of sto"
type textarea "x"
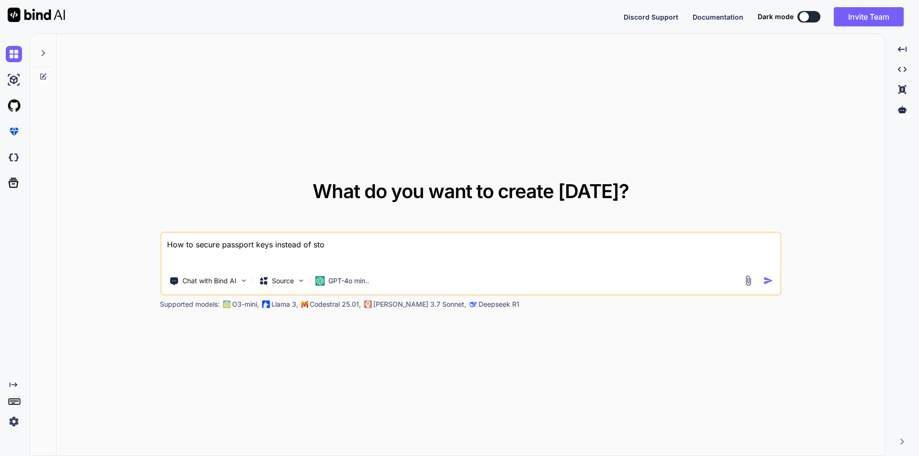
type textarea "How to secure passport keys instead of stoe"
type textarea "x"
type textarea "How to secure passport keys instead of sto"
type textarea "x"
type textarea "How to secure passport keys instead of stor"
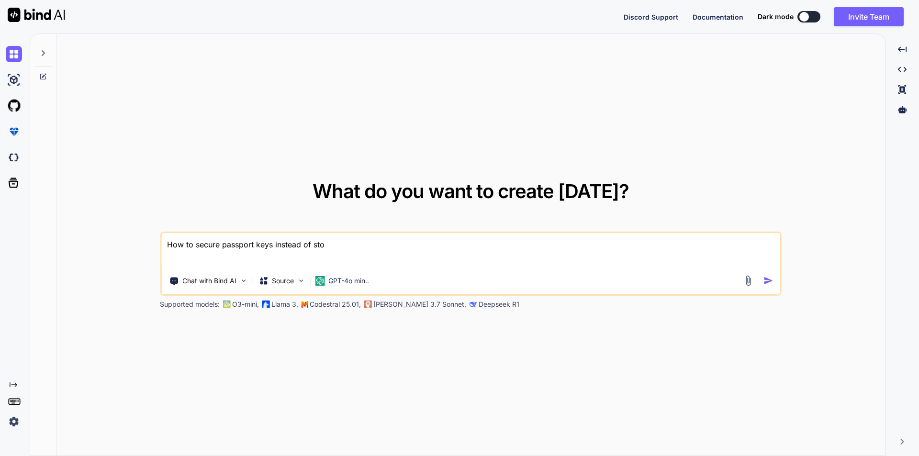
type textarea "x"
type textarea "How to secure passport keys instead of store"
type textarea "x"
type textarea "How to secure passport keys instead of store"
type textarea "x"
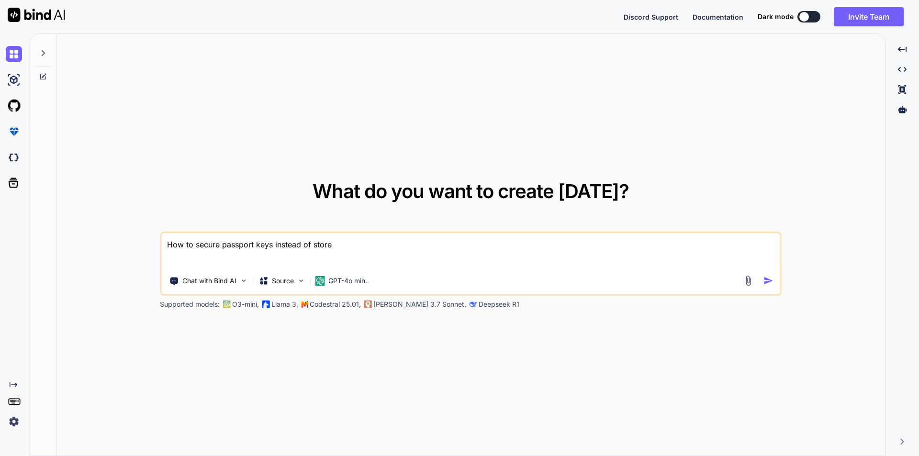
type textarea "How to secure passport keys instead of store i"
type textarea "x"
type textarea "How to secure passport keys instead of store in"
type textarea "x"
type textarea "How to secure passport keys instead of store in"
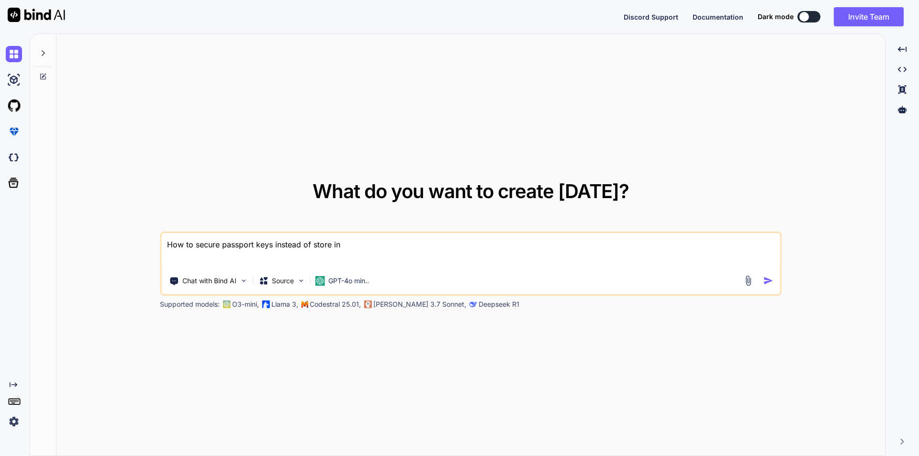
type textarea "x"
type textarea "How to secure passport keys instead of store in s"
type textarea "x"
type textarea "How to secure passport keys instead of store in st"
type textarea "x"
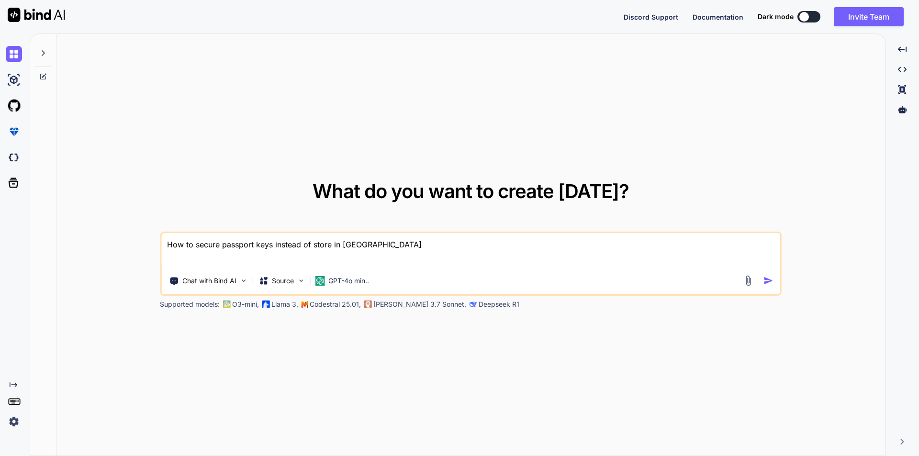
type textarea "How to secure passport keys instead of store in sto"
type textarea "x"
type textarea "How to secure passport keys instead of store in stor"
type textarea "x"
type textarea "How to secure passport keys instead of store in store"
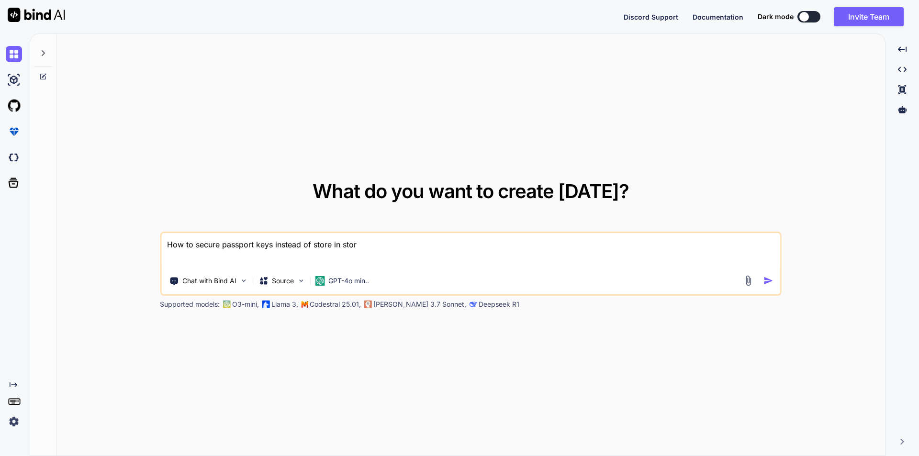
type textarea "x"
type textarea "How to secure passport keys instead of store in stor"
type textarea "x"
type textarea "How to secure passport keys instead of store in storg"
type textarea "x"
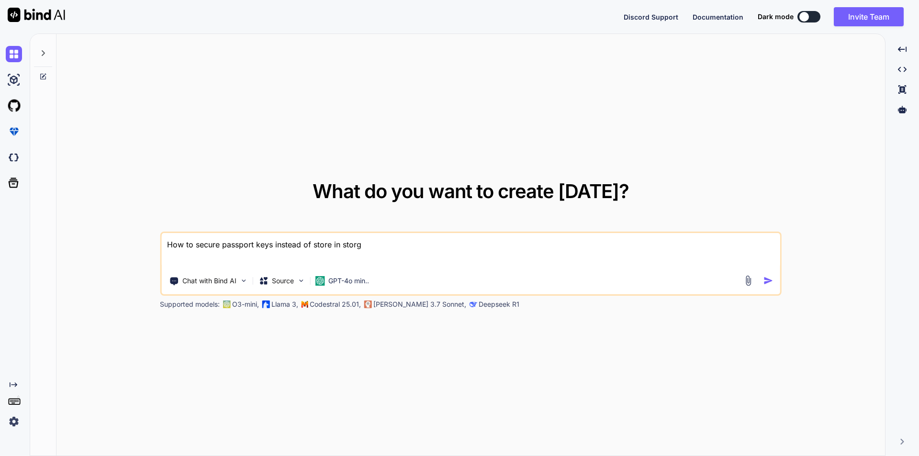
type textarea "How to secure passport keys instead of store in storga"
type textarea "x"
type textarea "How to secure passport keys instead of store in storgae"
type textarea "x"
type textarea "How to secure passport keys instead of store in storgae"
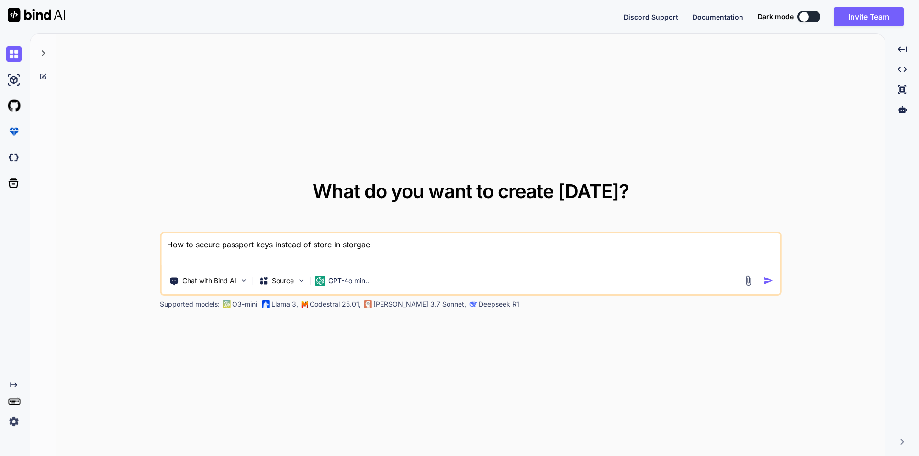
type textarea "x"
type textarea "How to secure passport keys instead of store in storgae"
type textarea "x"
type textarea "How to secure passport keys instead of store in storga"
type textarea "x"
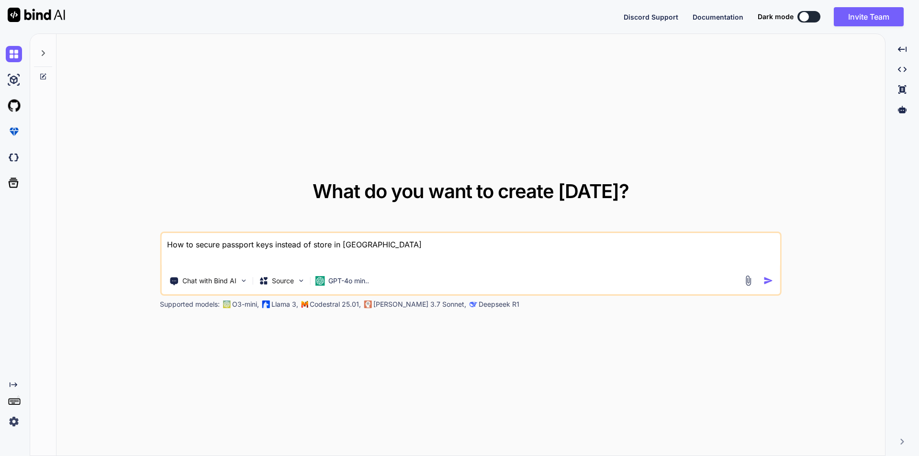
type textarea "How to secure passport keys instead of store in storg"
type textarea "x"
type textarea "How to secure passport keys instead of store in stor"
type textarea "x"
type textarea "How to secure passport keys instead of store in stora"
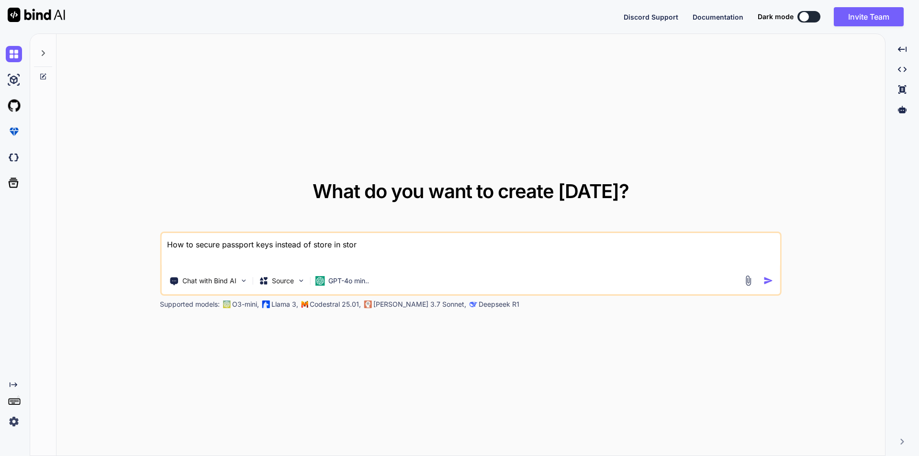
type textarea "x"
type textarea "How to secure passport keys instead of store in storag"
type textarea "x"
type textarea "How to secure passport keys instead of store in storage"
type textarea "x"
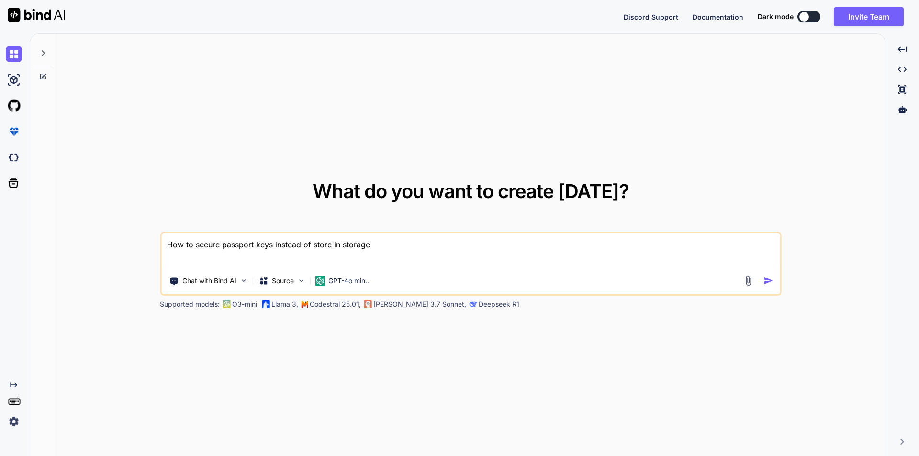
type textarea "How to secure passport keys instead of store in lstorage"
type textarea "x"
type textarea "How to secure passport keys instead of store in lostorage"
type textarea "x"
type textarea "How to secure passport keys instead of store in locstorage"
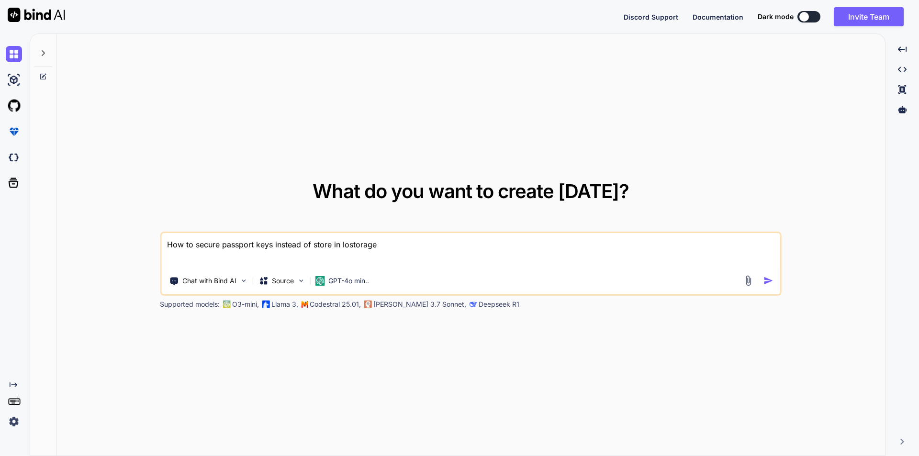
type textarea "x"
type textarea "How to secure passport keys instead of store in locastorage"
type textarea "x"
type textarea "How to secure passport keys instead of store in localstorage"
type textarea "x"
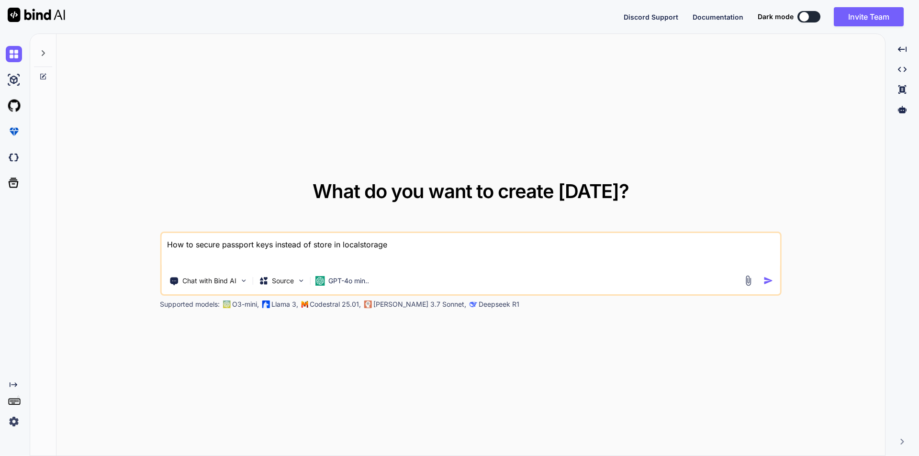
type textarea "How to secure passport keys instead of store in local storage"
type textarea "x"
type textarea "How to secure passport keys instead of store in local storage"
type textarea "x"
type textarea "How to secure passport keys instead of store in local storage c"
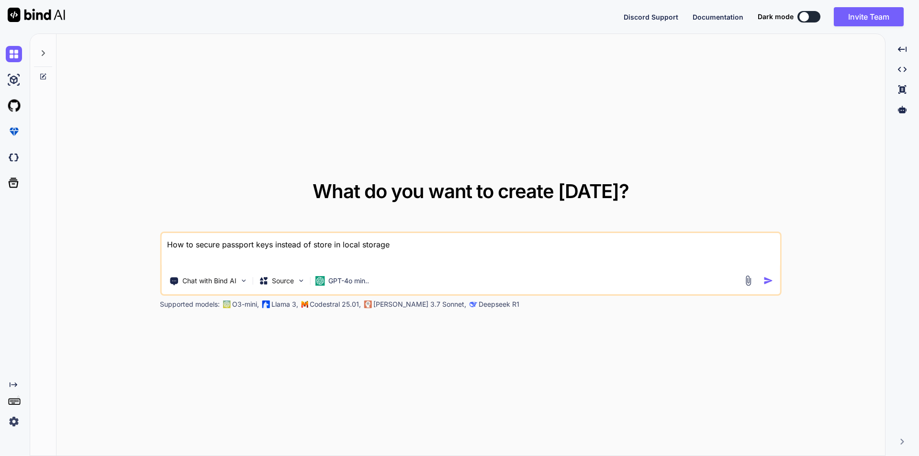
type textarea "x"
type textarea "How to secure passport keys instead of store in local storage ca"
type textarea "x"
type textarea "How to secure passport keys instead of store in local storage can"
type textarea "x"
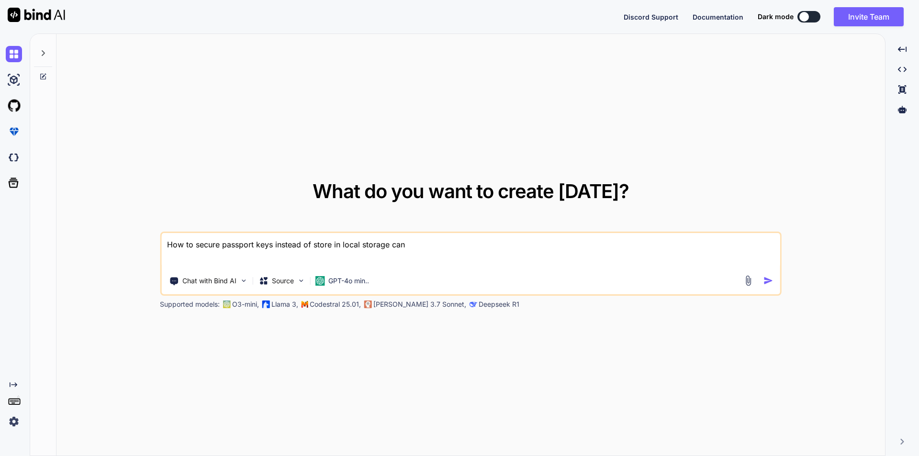
type textarea "How to secure passport keys instead of store in local storage can"
type textarea "x"
type textarea "How to secure passport keys instead of store in local storage can w"
type textarea "x"
type textarea "How to secure passport keys instead of store in local storage can we"
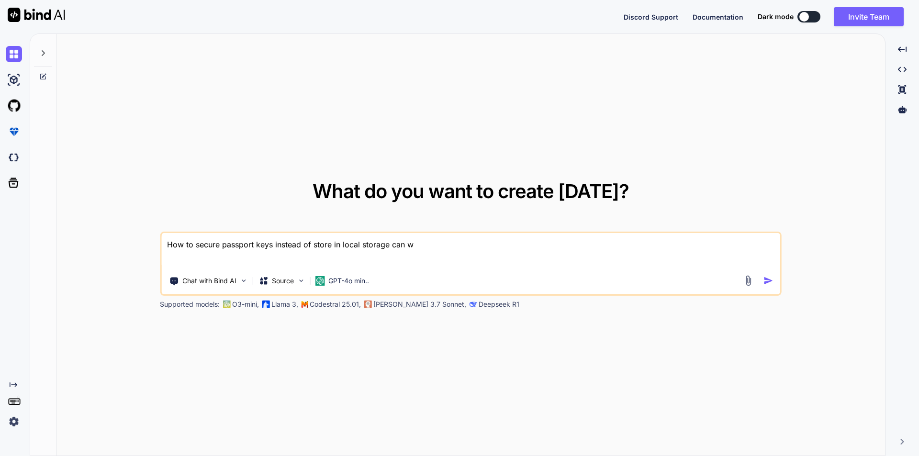
type textarea "x"
type textarea "How to secure passport keys instead of store in local storage can we"
type textarea "x"
type textarea "How to secure passport keys instead of store in local storage can we u"
type textarea "x"
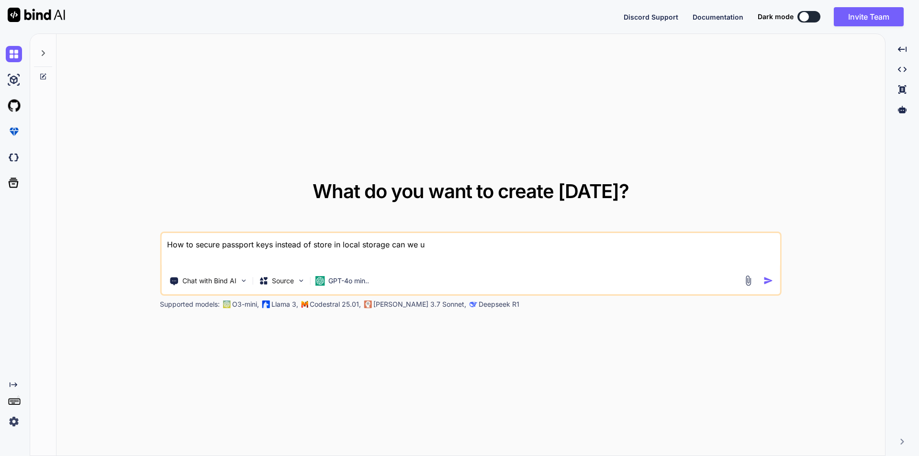
type textarea "How to secure passport keys instead of store in local storage can we us"
type textarea "x"
type textarea "How to secure passport keys instead of store in local storage can we use"
type textarea "x"
type textarea "How to secure passport keys instead of store in local storage can we use"
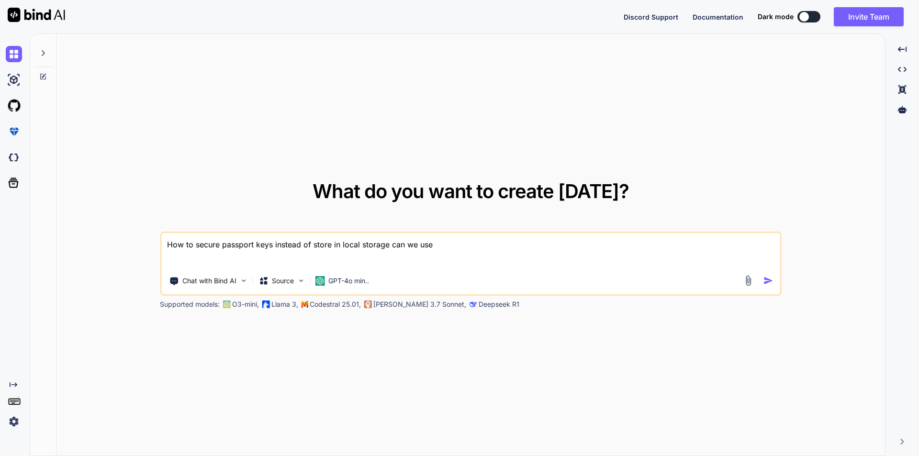
type textarea "x"
type textarea "How to secure passport keys instead of store in local storage can we use p"
type textarea "x"
type textarea "How to secure passport keys instead of store in local storage can we use pa"
type textarea "x"
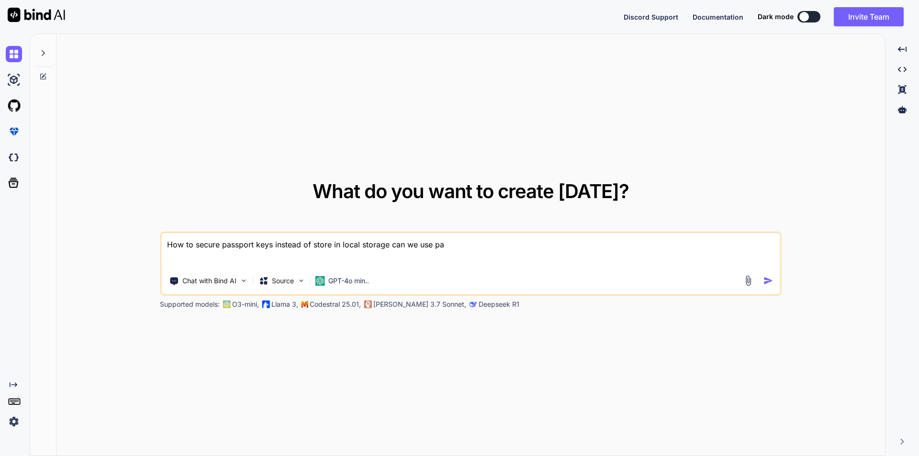
type textarea "How to secure passport keys instead of store in local storage can we use par"
type textarea "x"
type textarea "How to secure passport keys instead of store in local storage can we use para"
type textarea "x"
type textarea "How to secure passport keys instead of store in local storage can we use param"
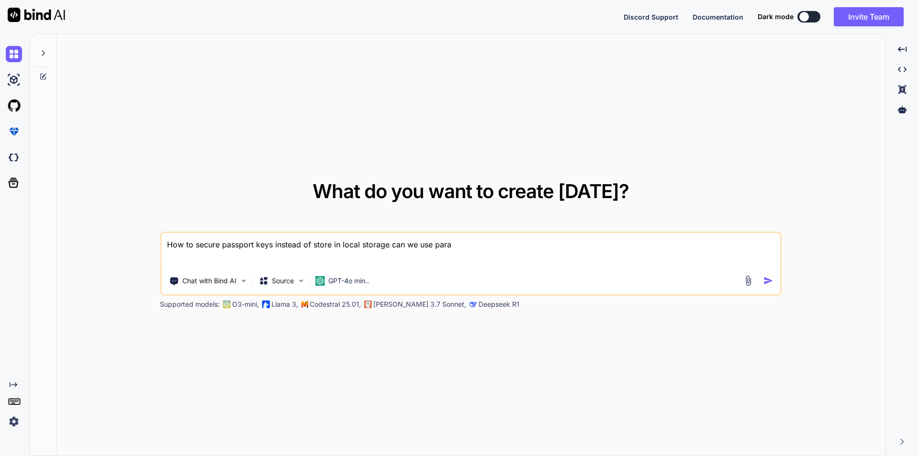
type textarea "x"
type textarea "How to secure passport keys instead of store in local storage can we use parame"
type textarea "x"
type textarea "How to secure passport keys instead of store in local storage can we use paramet"
type textarea "x"
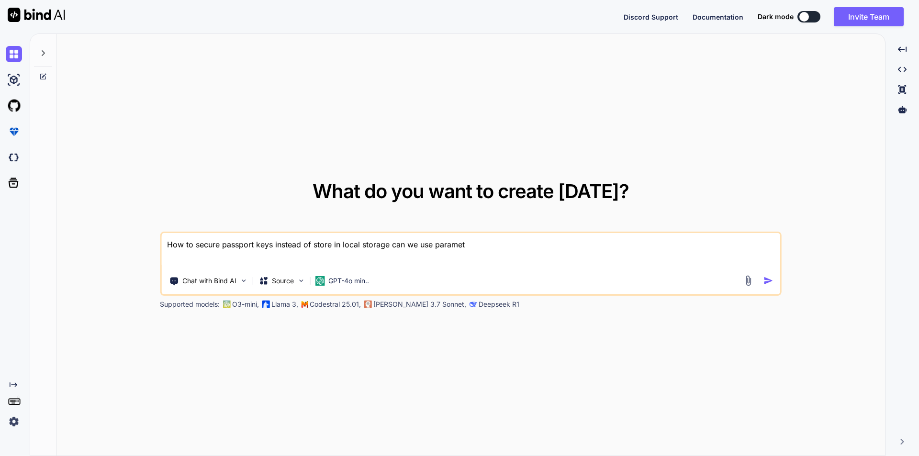
type textarea "How to secure passport keys instead of store in local storage can we use parame…"
type textarea "x"
type textarea "How to secure passport keys instead of store in local storage can we use parame…"
type textarea "x"
type textarea "How to secure passport keys instead of store in local storage can we use parame…"
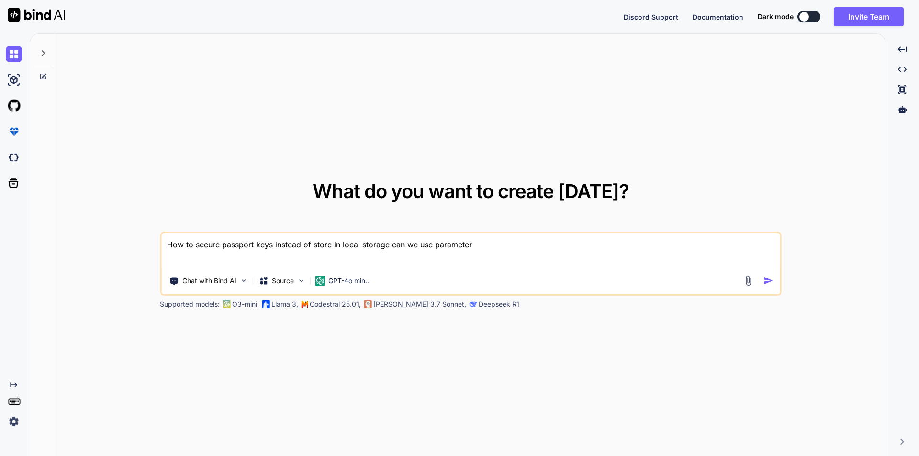
type textarea "x"
type textarea "How to secure passport keys instead of store in local storage can we use parame…"
type textarea "x"
type textarea "How to secure passport keys instead of store in local storage can we use parame…"
type textarea "x"
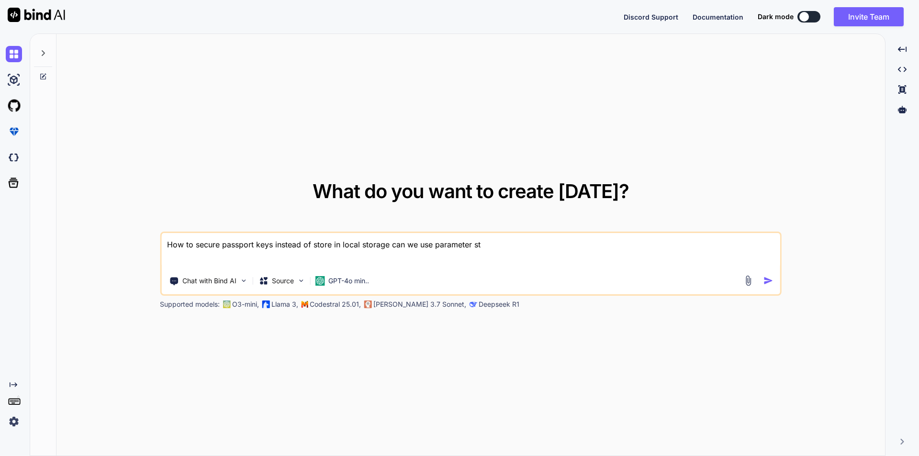
type textarea "How to secure passport keys instead of store in local storage can we use parame…"
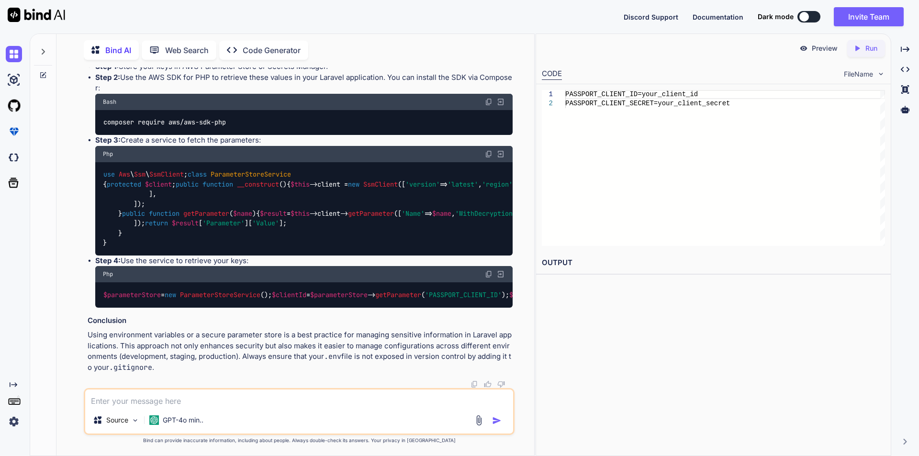
scroll to position [705, 0]
click at [186, 396] on textarea at bounding box center [299, 398] width 428 height 17
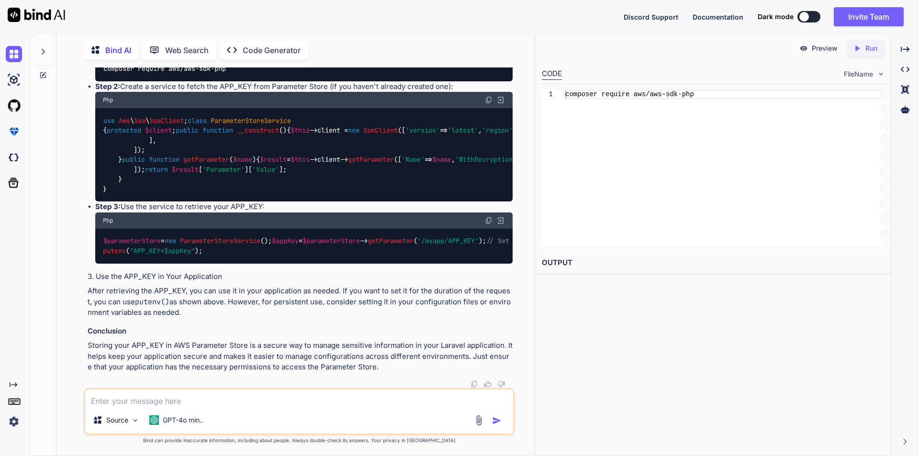
scroll to position [1530, 0]
click at [215, 403] on textarea at bounding box center [299, 398] width 428 height 17
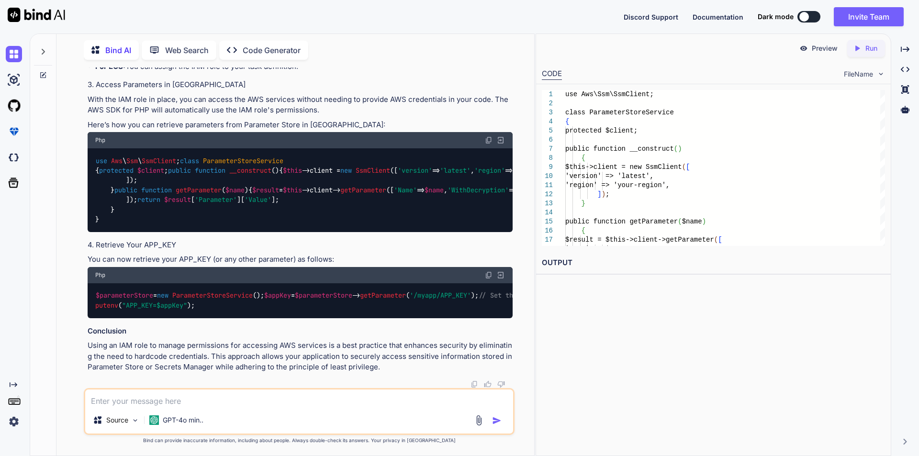
scroll to position [2303, 0]
click at [139, 399] on textarea at bounding box center [299, 398] width 428 height 17
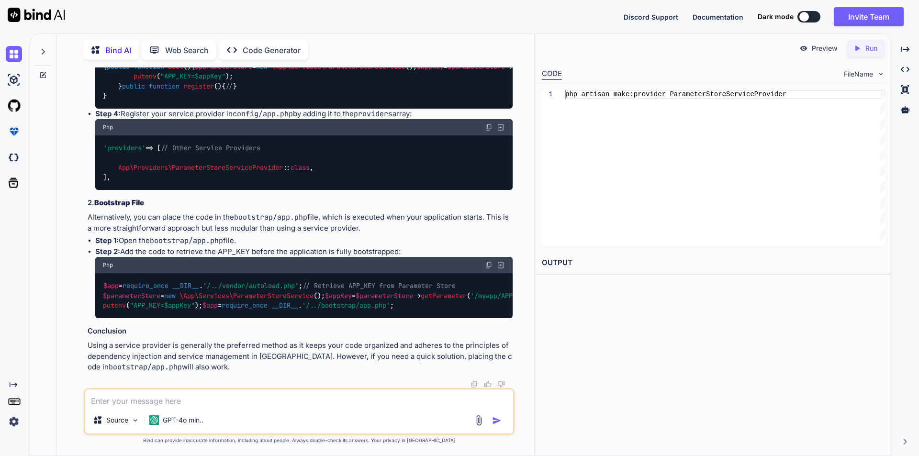
scroll to position [3097, 0]
click at [183, 403] on textarea at bounding box center [299, 398] width 428 height 17
